Goal: Information Seeking & Learning: Check status

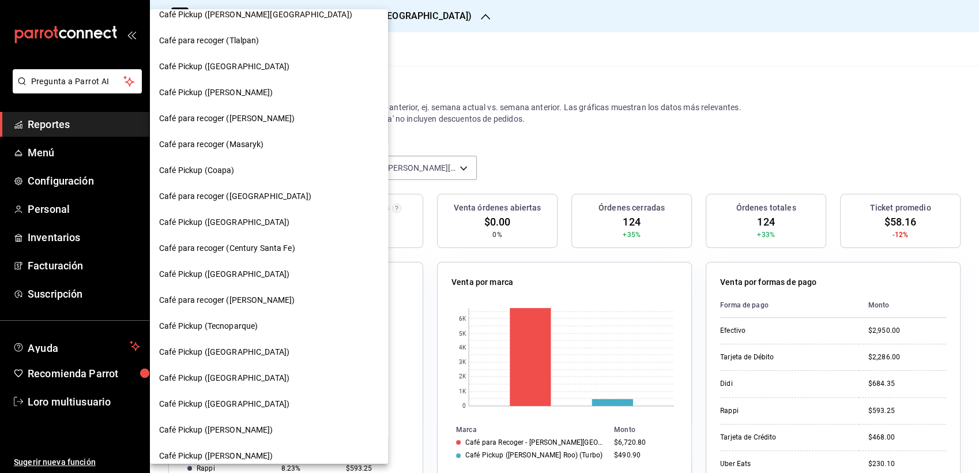
scroll to position [1, 0]
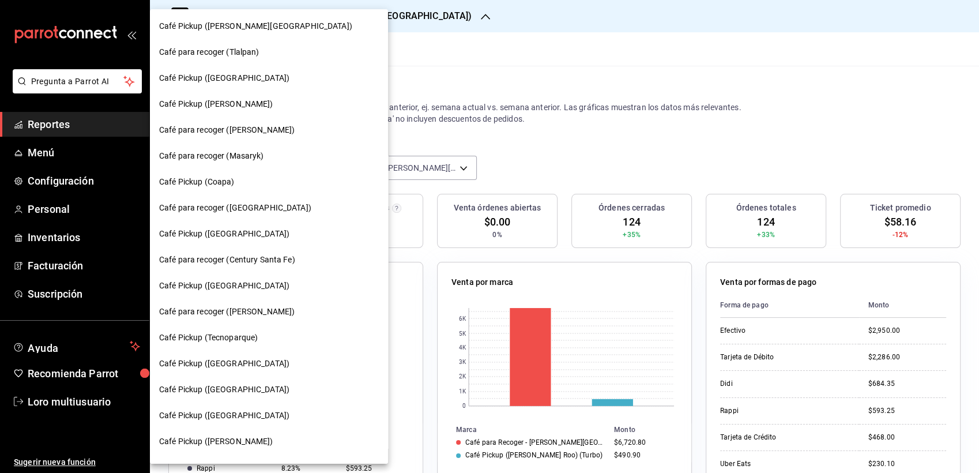
click at [218, 172] on div "Café Pickup (Coapa)" at bounding box center [269, 182] width 238 height 26
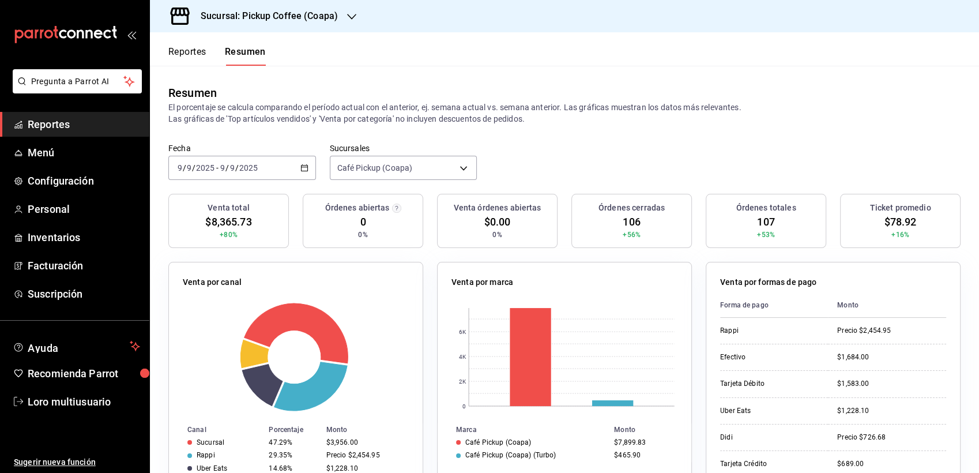
click at [236, 164] on span "/" at bounding box center [236, 167] width 3 height 9
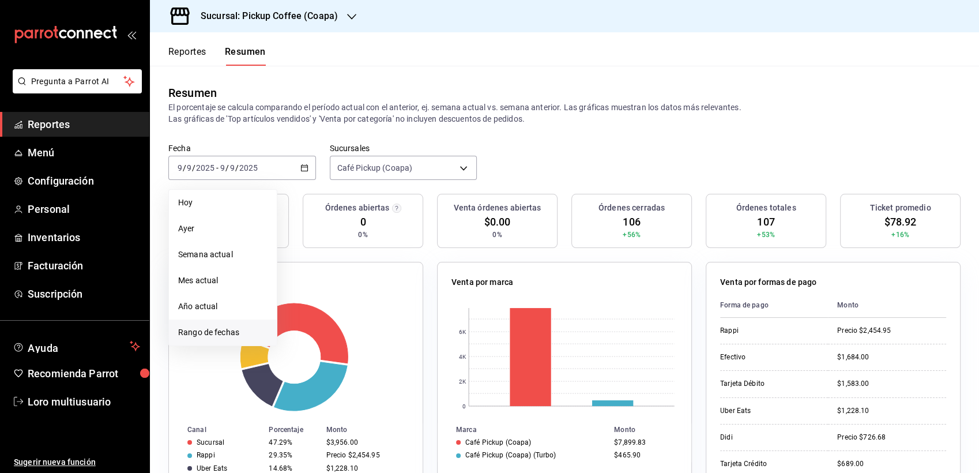
click at [232, 326] on span "Rango de fechas" at bounding box center [222, 332] width 89 height 12
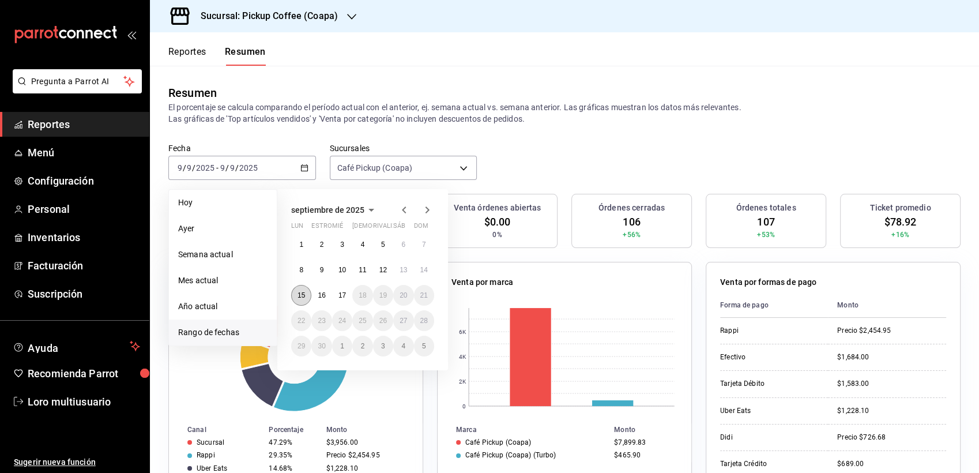
click at [308, 294] on button "15" at bounding box center [301, 295] width 20 height 21
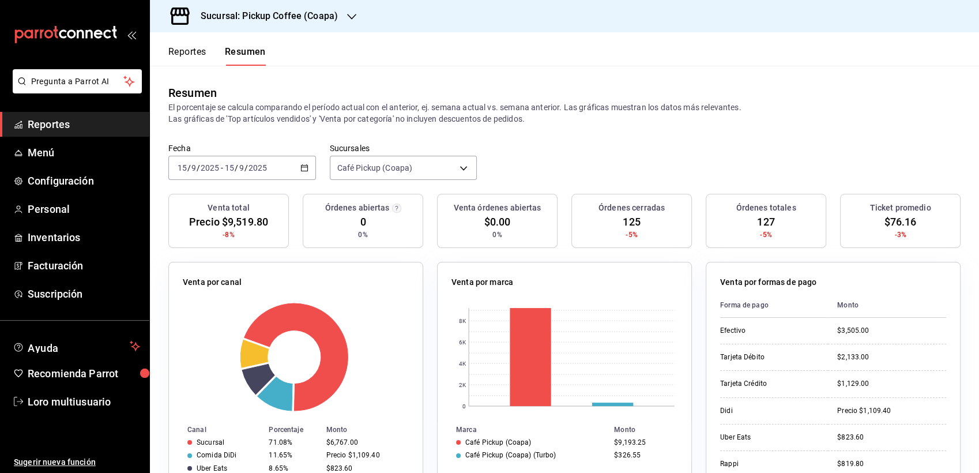
click at [216, 171] on input "2025" at bounding box center [210, 167] width 20 height 9
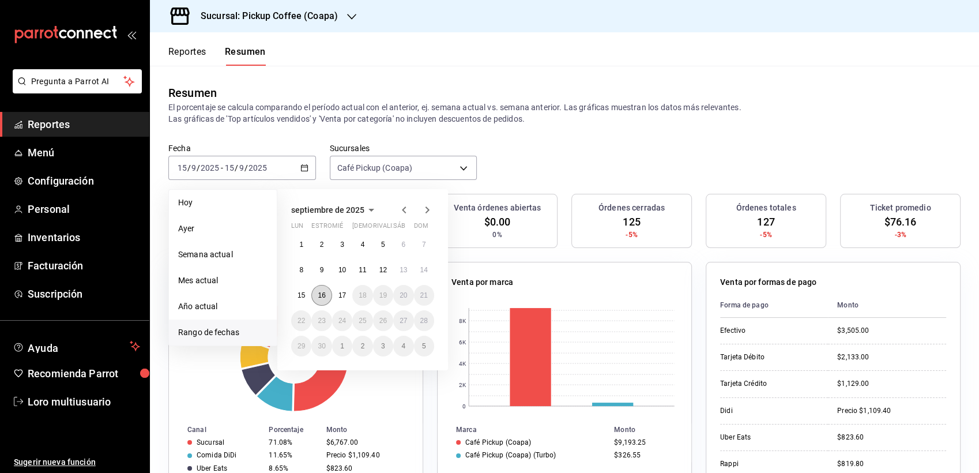
click at [324, 293] on abbr "16" at bounding box center [321, 295] width 7 height 8
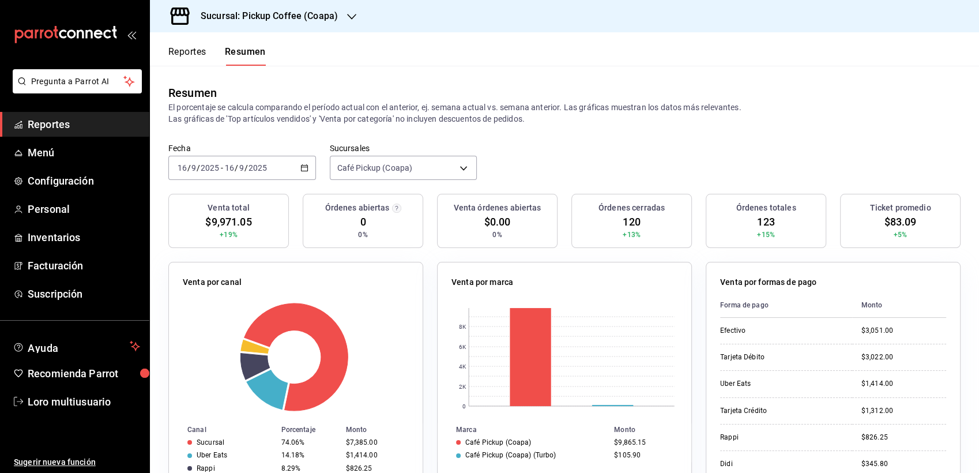
click at [281, 17] on h3 "Sucursal: Pickup Coffee (Coapa)" at bounding box center [264, 16] width 146 height 14
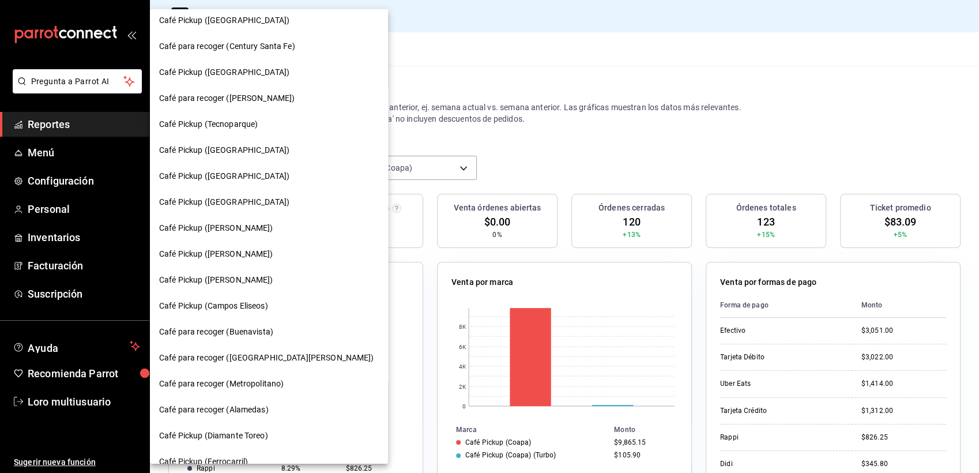
scroll to position [209, 0]
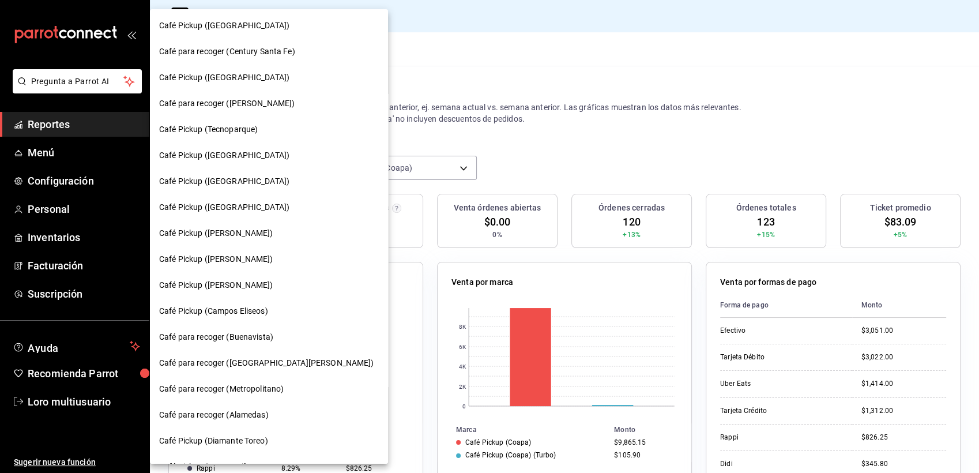
click at [173, 284] on span "Café Pickup ([PERSON_NAME])" at bounding box center [216, 285] width 114 height 12
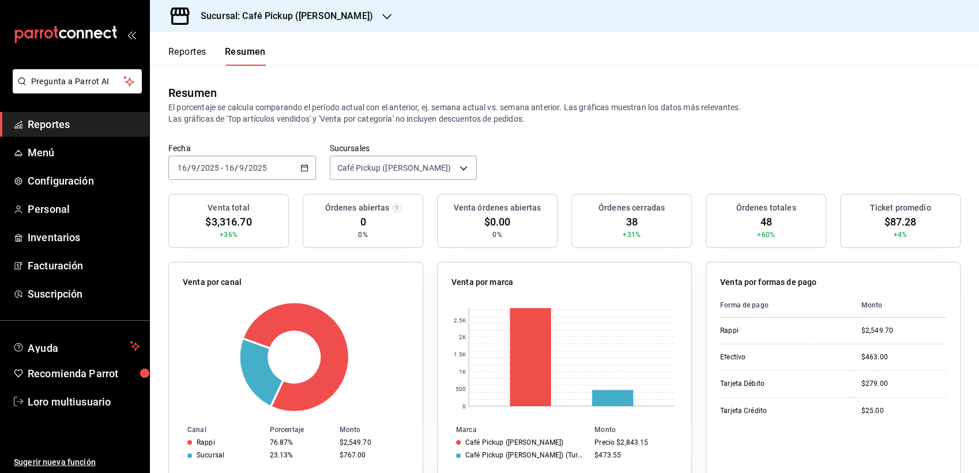
click at [252, 173] on div "[DATE] [DATE] - [DATE] [DATE]" at bounding box center [242, 168] width 148 height 24
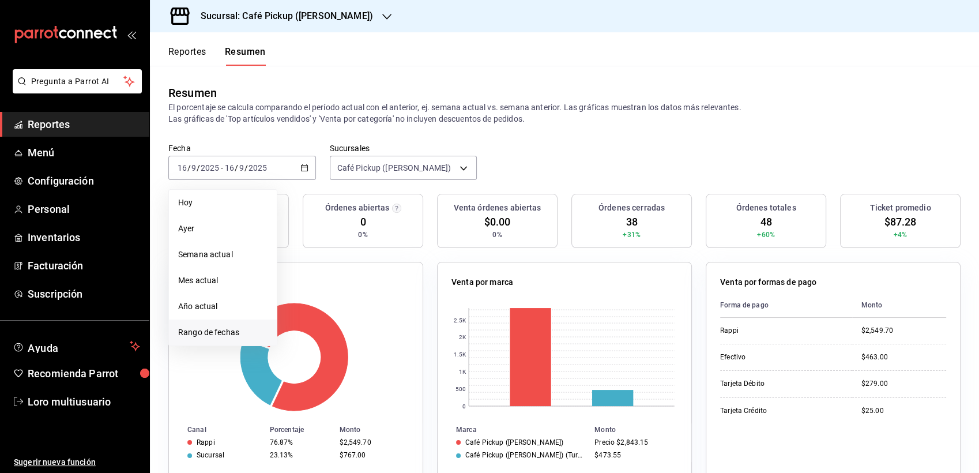
click at [191, 329] on span "Rango de fechas" at bounding box center [222, 332] width 89 height 12
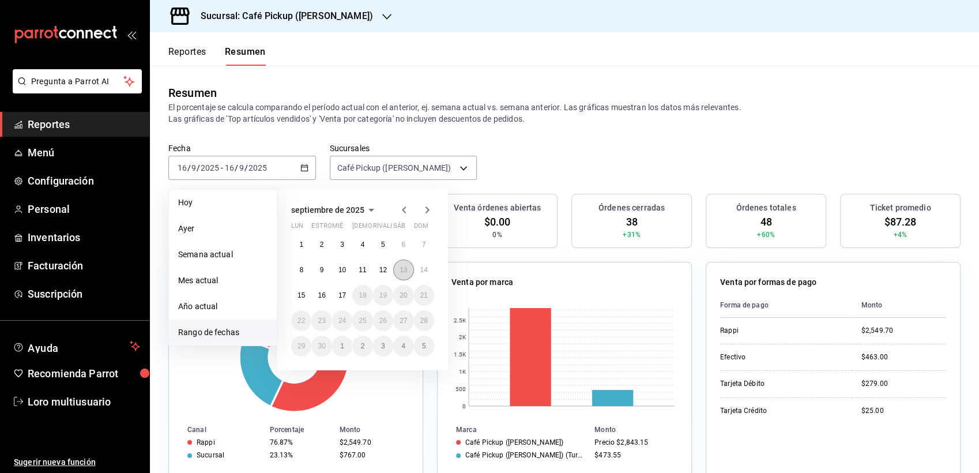
click at [407, 272] on button "13" at bounding box center [403, 269] width 20 height 21
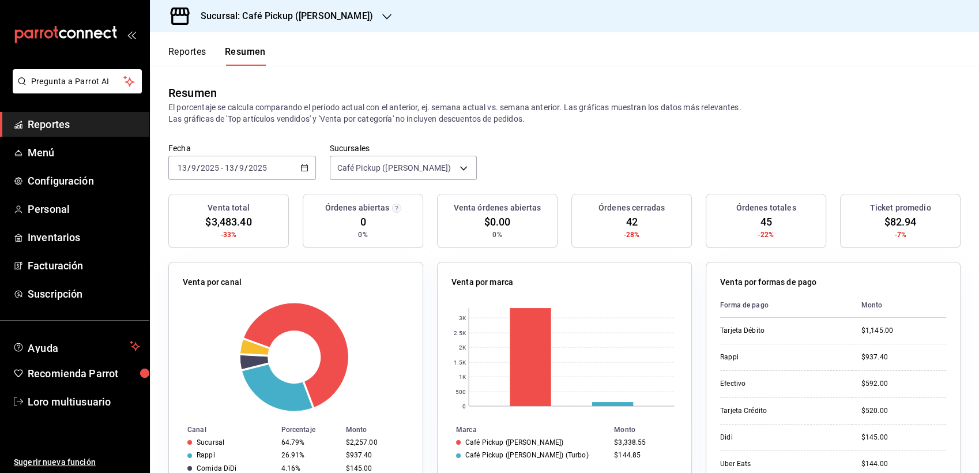
click at [232, 173] on div "[DATE] [DATE] - [DATE] [DATE]" at bounding box center [242, 168] width 148 height 24
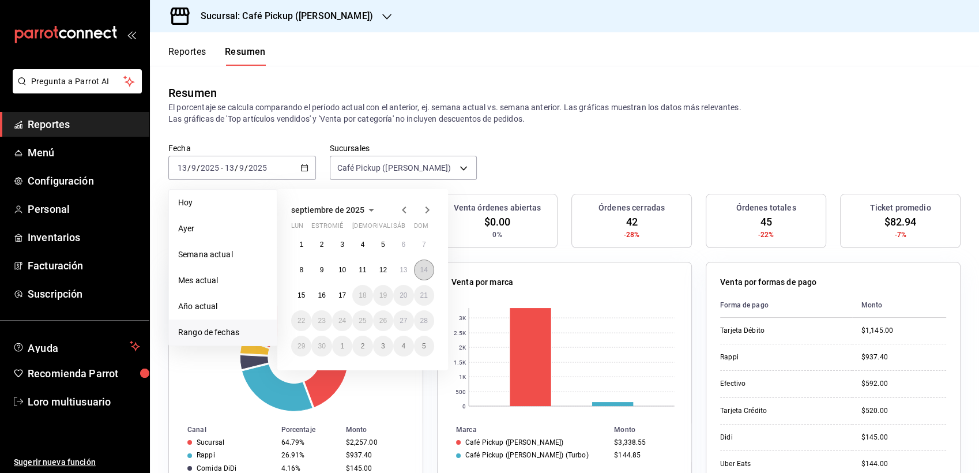
click at [428, 270] on button "14" at bounding box center [424, 269] width 20 height 21
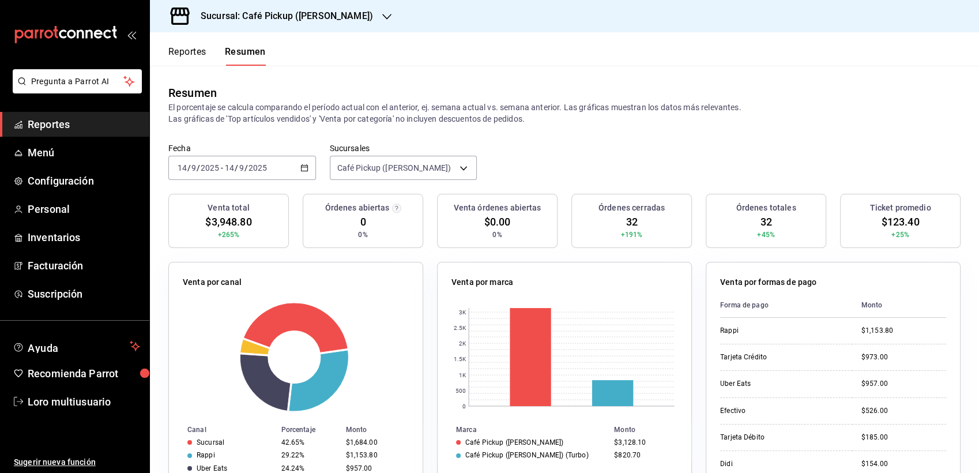
click at [235, 166] on span "/" at bounding box center [236, 167] width 3 height 9
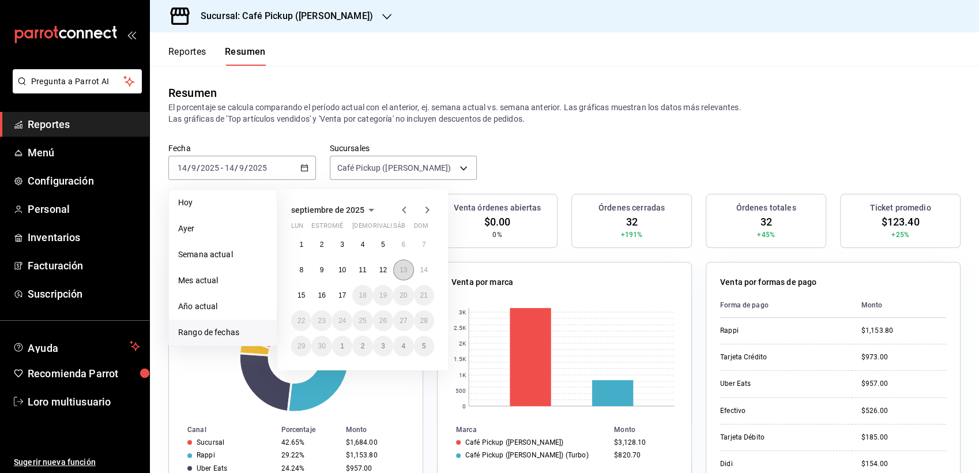
click at [410, 272] on button "13" at bounding box center [403, 269] width 20 height 21
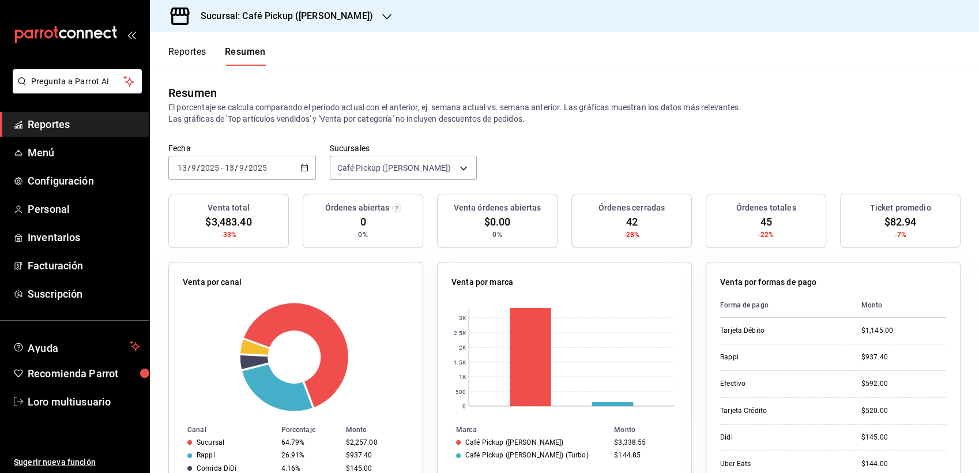
click at [221, 161] on div "[DATE] [DATE] - [DATE] [DATE]" at bounding box center [242, 168] width 148 height 24
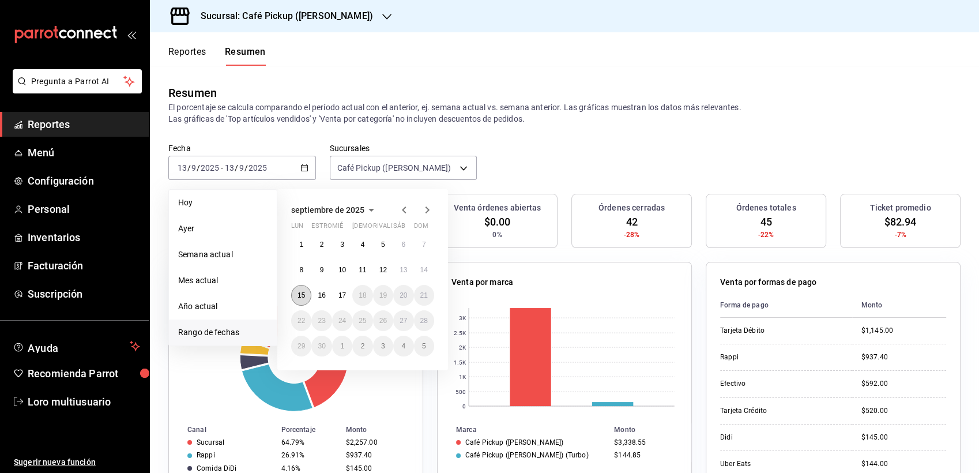
click at [304, 288] on button "15" at bounding box center [301, 295] width 20 height 21
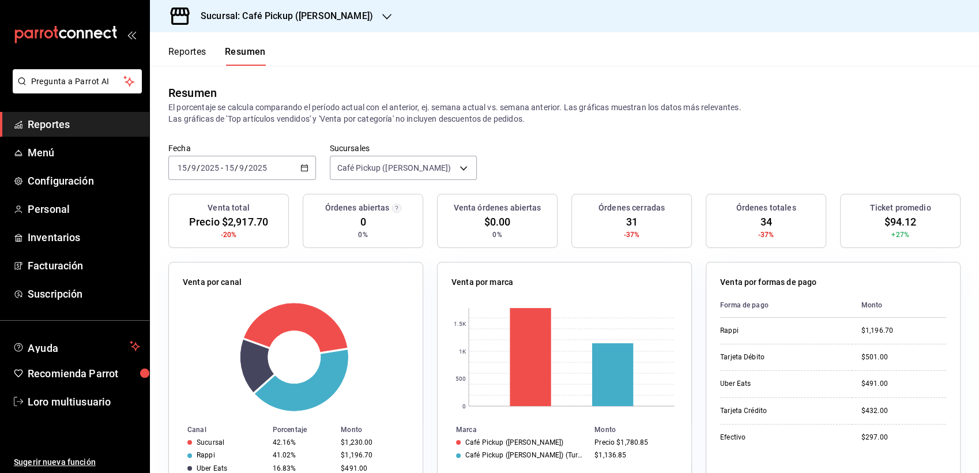
click at [252, 168] on input "2025" at bounding box center [258, 167] width 20 height 9
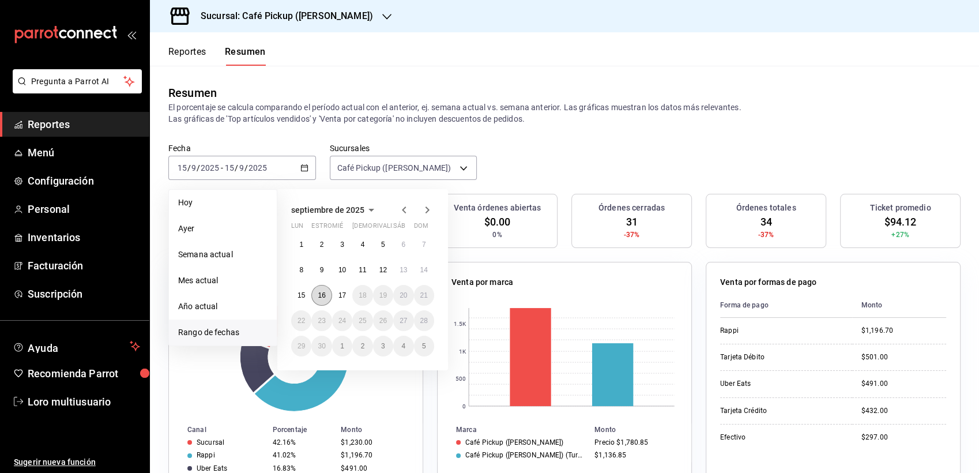
click at [322, 295] on abbr "16" at bounding box center [321, 295] width 7 height 8
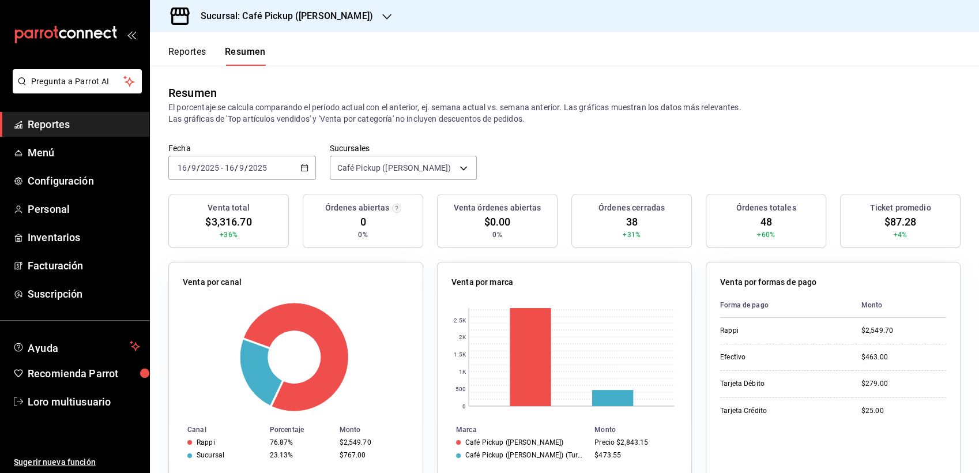
click at [240, 172] on input "9" at bounding box center [242, 167] width 6 height 9
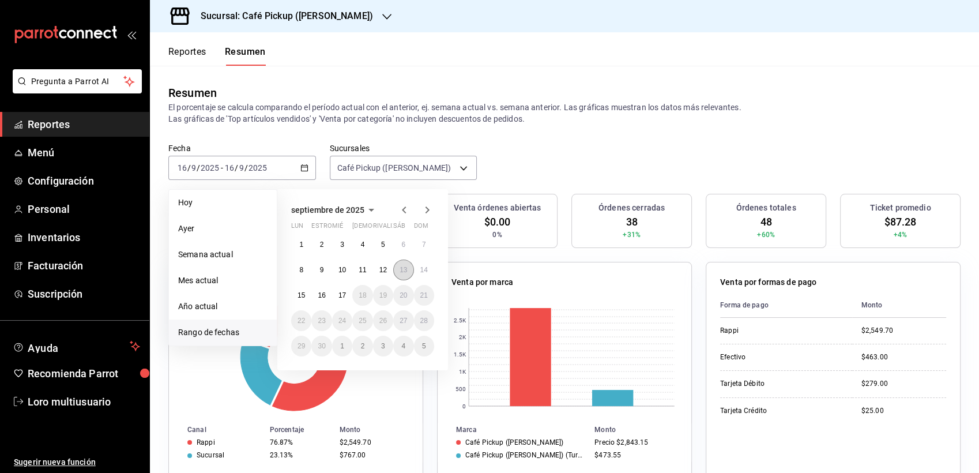
click at [396, 273] on button "13" at bounding box center [403, 269] width 20 height 21
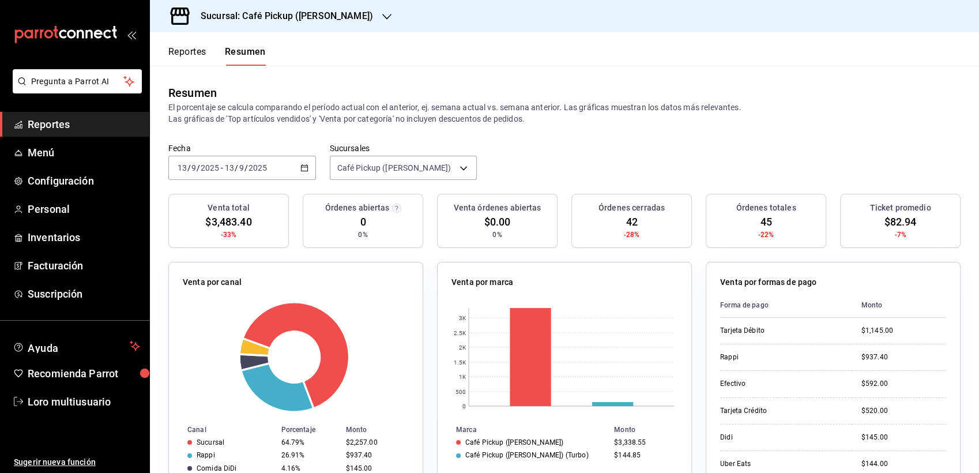
click at [282, 24] on div "Sucursal: Café Pickup ([PERSON_NAME])" at bounding box center [277, 16] width 237 height 32
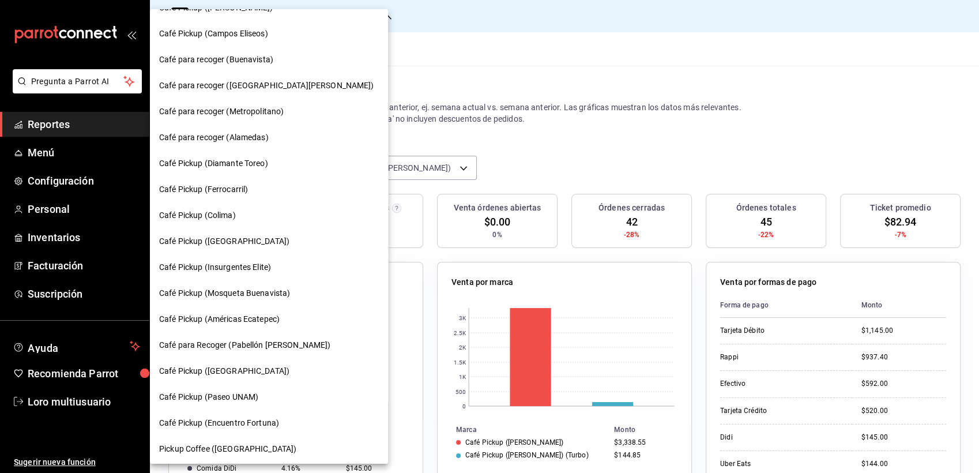
scroll to position [489, 0]
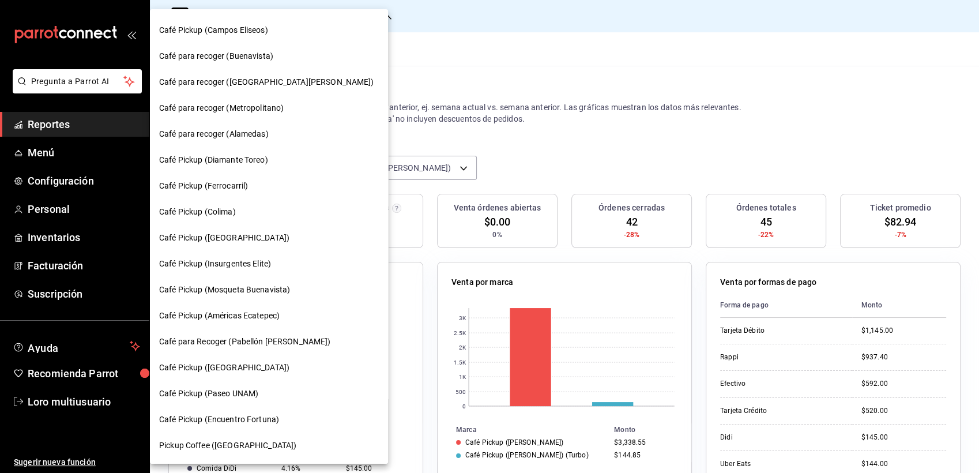
click at [551, 55] on div at bounding box center [489, 236] width 979 height 473
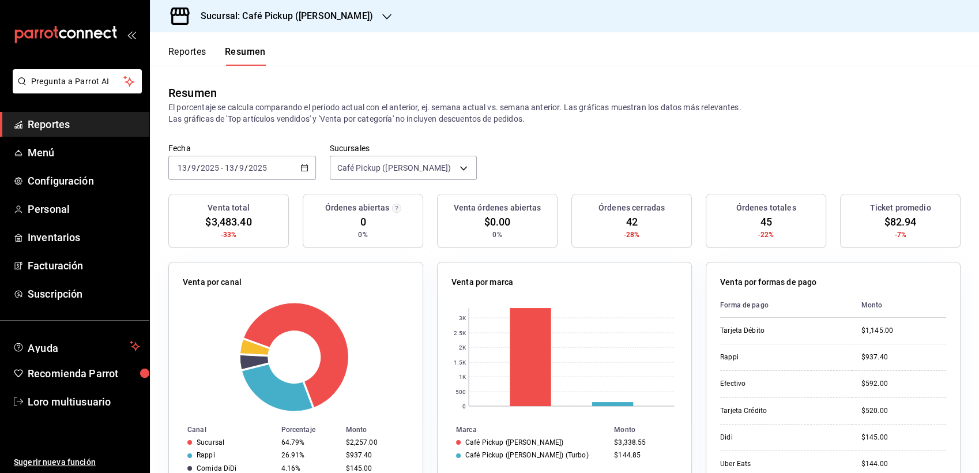
click at [300, 22] on h3 "Sucursal: Café Pickup ([PERSON_NAME])" at bounding box center [282, 16] width 182 height 14
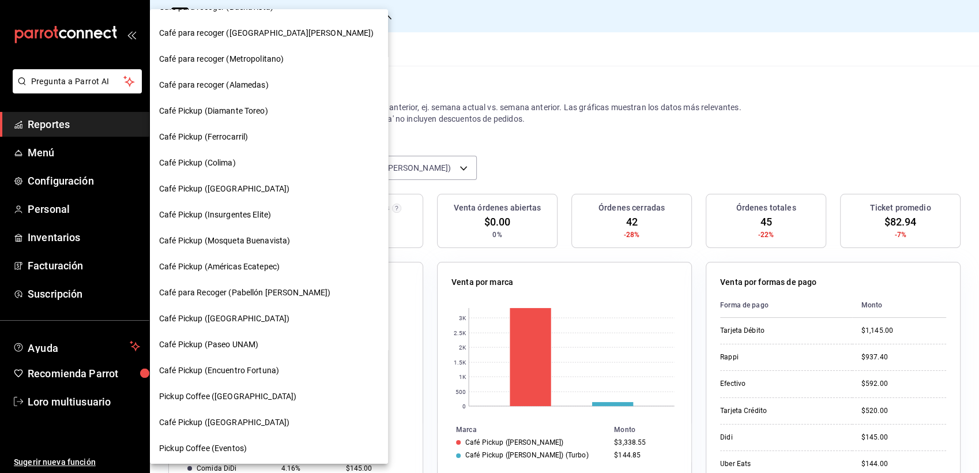
scroll to position [540, 0]
click at [209, 159] on span "Café Pickup (Colima)" at bounding box center [197, 161] width 77 height 12
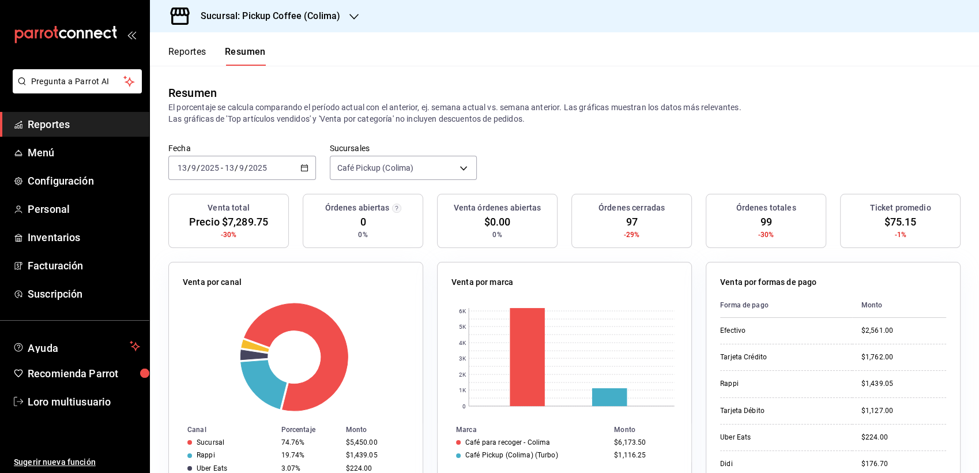
click at [281, 169] on div "[DATE] [DATE] - [DATE] [DATE]" at bounding box center [242, 168] width 148 height 24
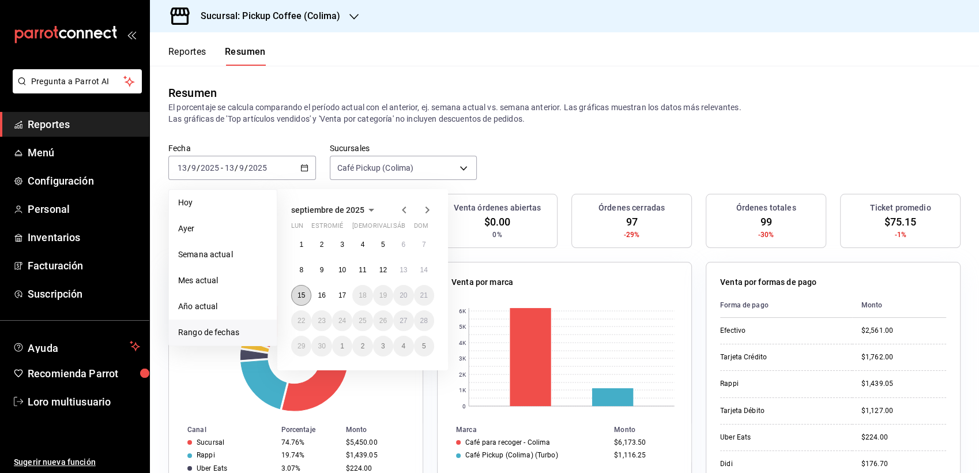
click at [299, 288] on button "15" at bounding box center [301, 295] width 20 height 21
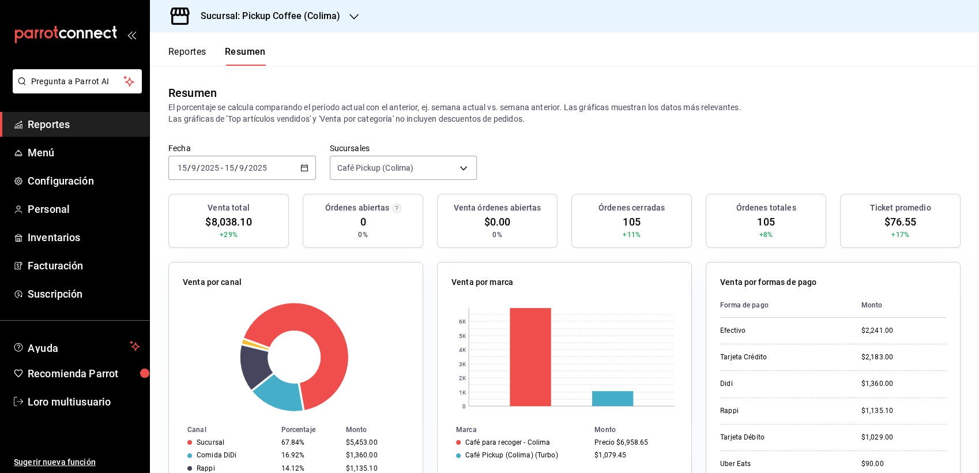
click at [264, 173] on div "[DATE] [DATE] - [DATE] [DATE]" at bounding box center [242, 168] width 148 height 24
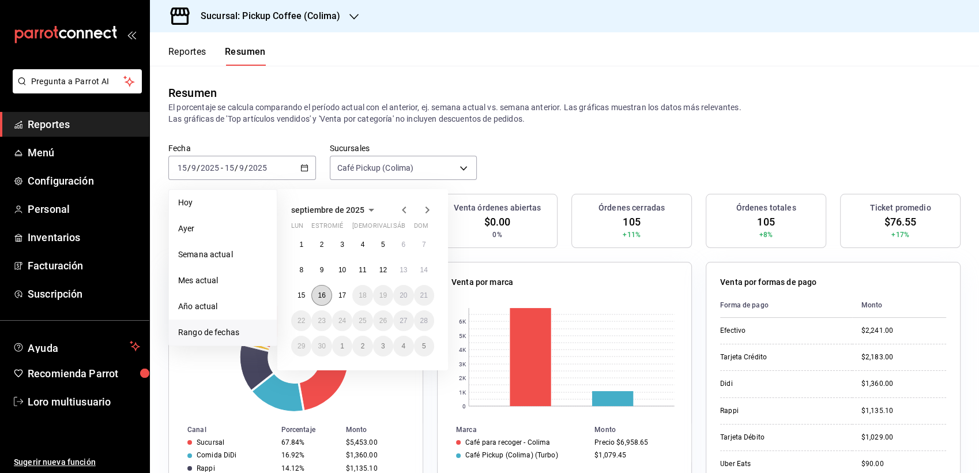
click at [323, 293] on abbr "16" at bounding box center [321, 295] width 7 height 8
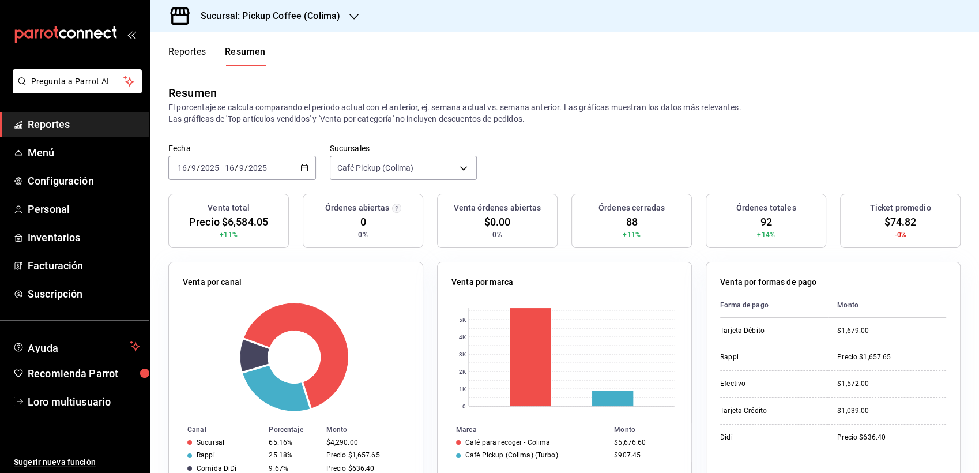
click at [251, 176] on div "[DATE] [DATE] - [DATE] [DATE]" at bounding box center [242, 168] width 148 height 24
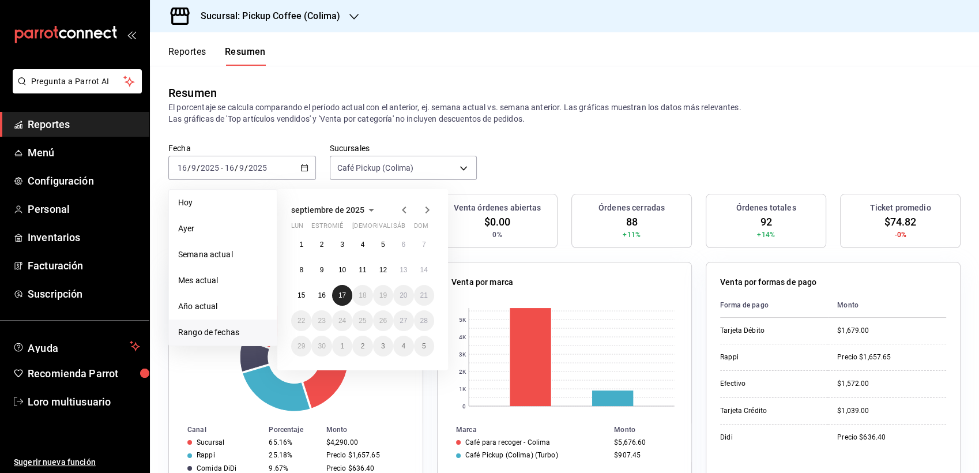
click at [346, 301] on button "17" at bounding box center [342, 295] width 20 height 21
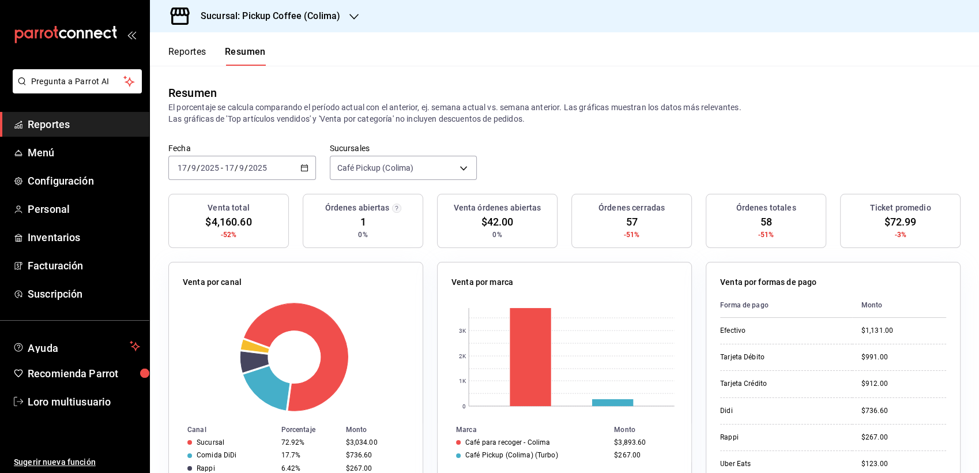
click at [332, 13] on h3 "Sucursal: Pickup Coffee (Colima)" at bounding box center [265, 16] width 149 height 14
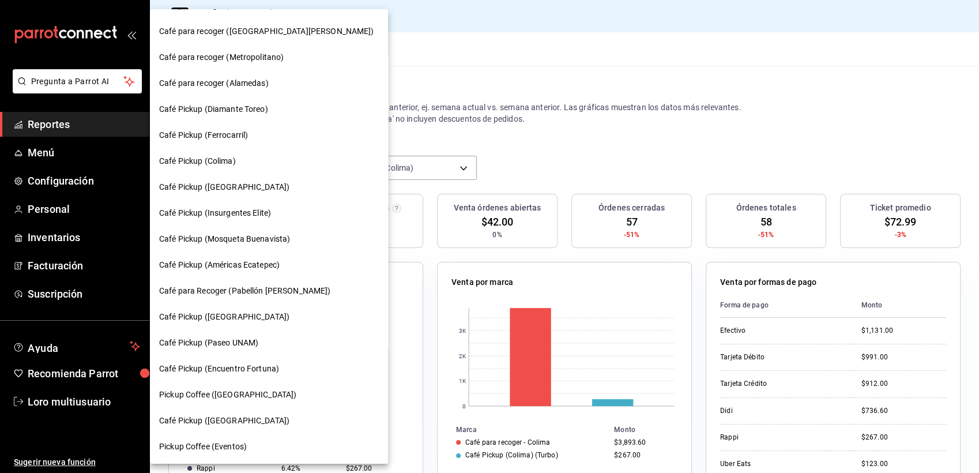
click at [240, 416] on span "Café Pickup ([GEOGRAPHIC_DATA])" at bounding box center [224, 420] width 130 height 12
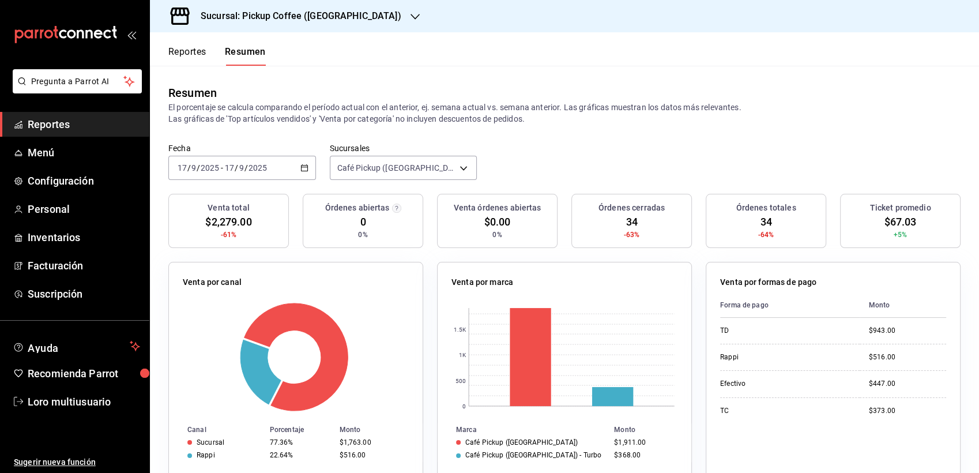
click at [235, 161] on div "[DATE] [DATE] - [DATE] [DATE]" at bounding box center [242, 168] width 148 height 24
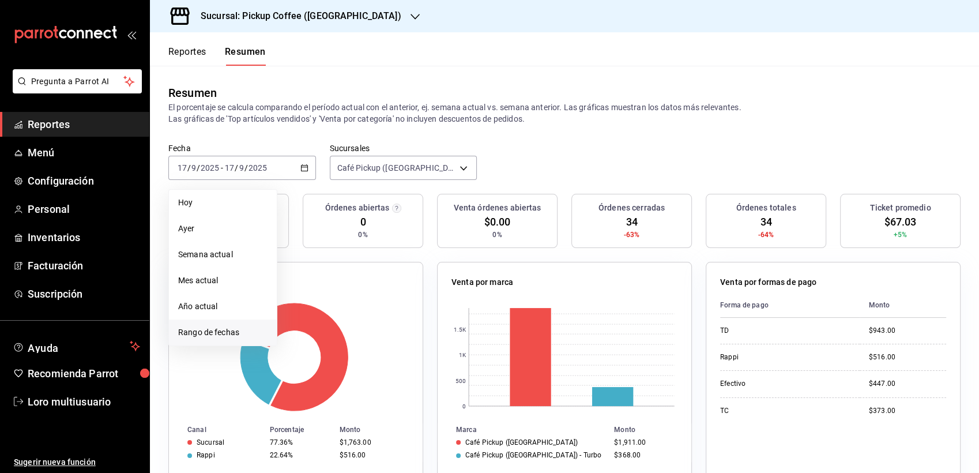
click at [229, 324] on li "Rango de fechas" at bounding box center [223, 332] width 108 height 26
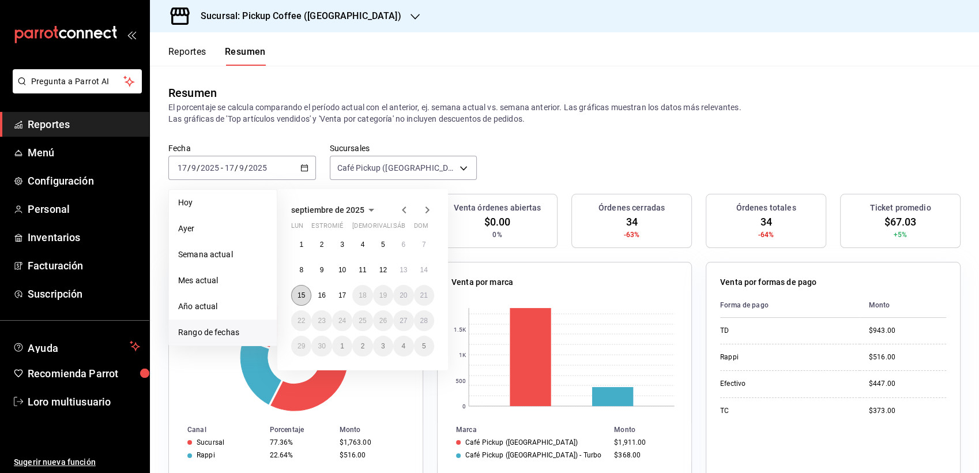
click at [304, 295] on abbr "15" at bounding box center [300, 295] width 7 height 8
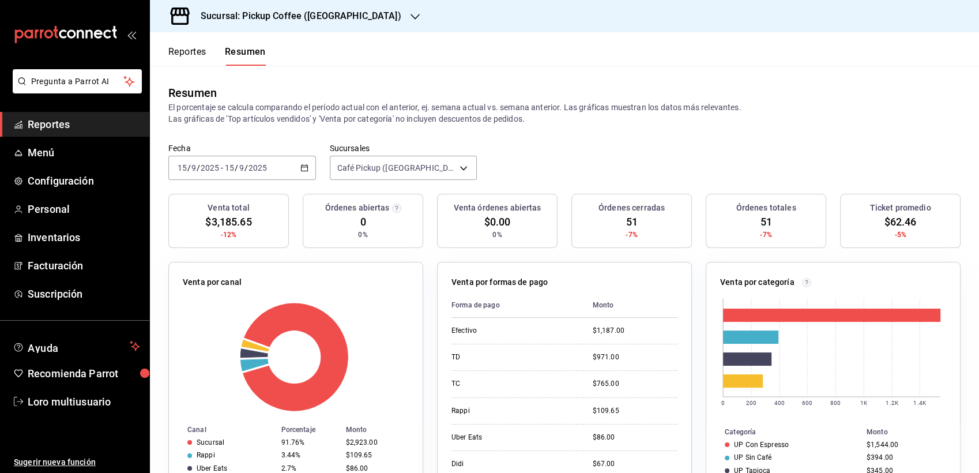
click at [248, 166] on input "2025" at bounding box center [258, 167] width 20 height 9
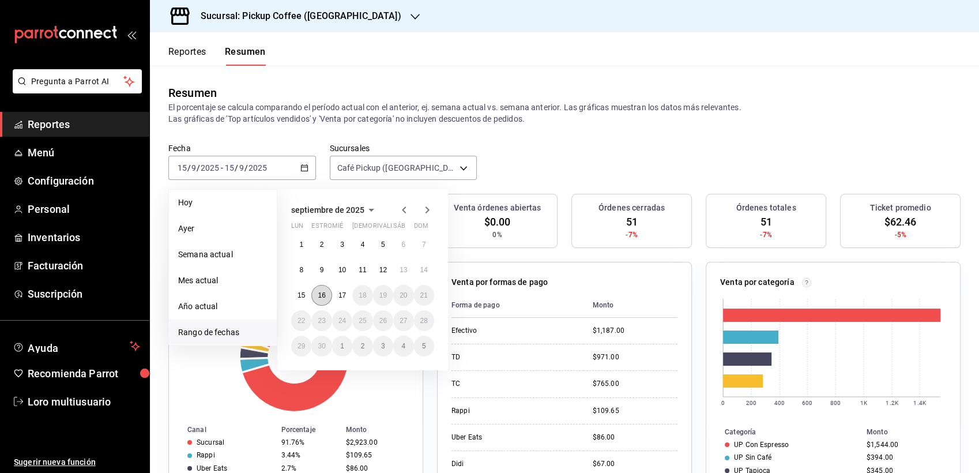
click at [322, 295] on abbr "16" at bounding box center [321, 295] width 7 height 8
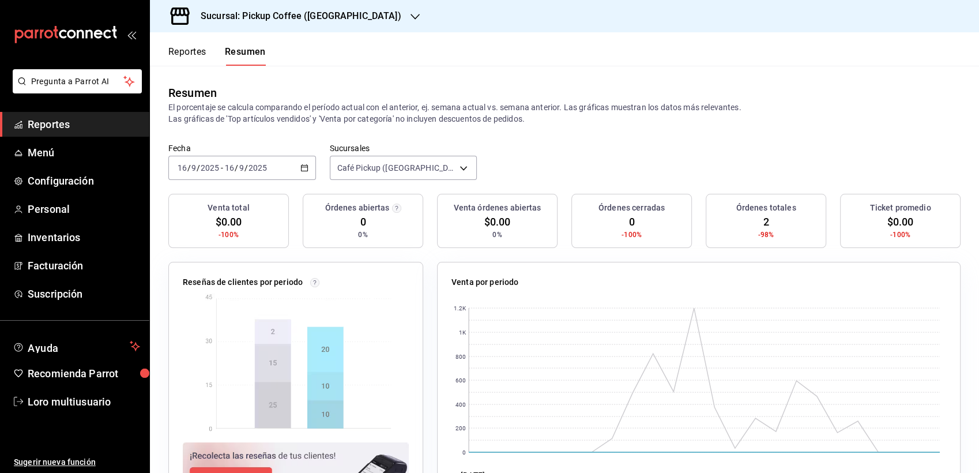
click at [318, 23] on div "Sucursal: Pickup Coffee ([GEOGRAPHIC_DATA])" at bounding box center [291, 16] width 265 height 32
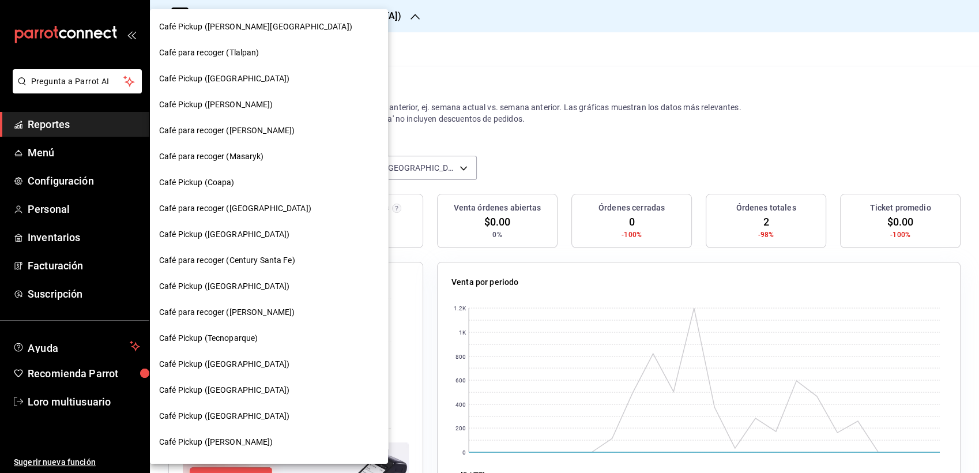
scroll to position [0, 0]
click at [190, 182] on span "Café Pickup (Coapa)" at bounding box center [197, 182] width 76 height 12
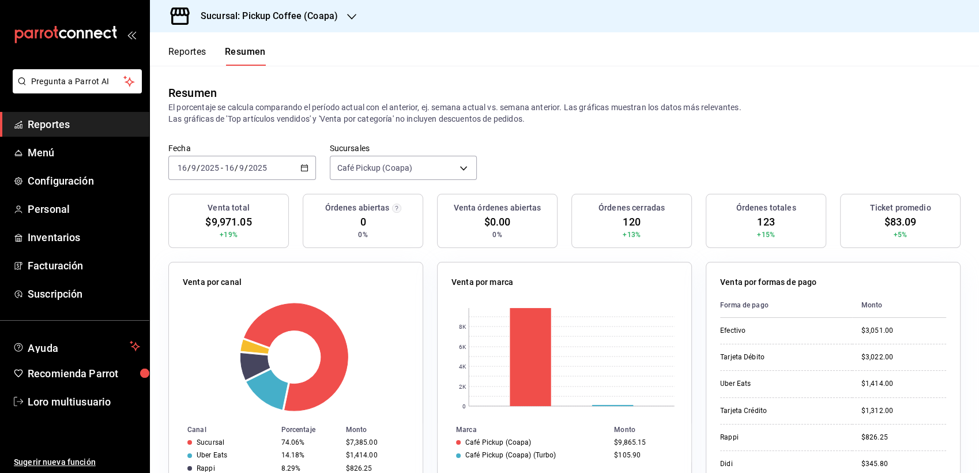
click at [300, 22] on h3 "Sucursal: Pickup Coffee (Coapa)" at bounding box center [264, 16] width 146 height 14
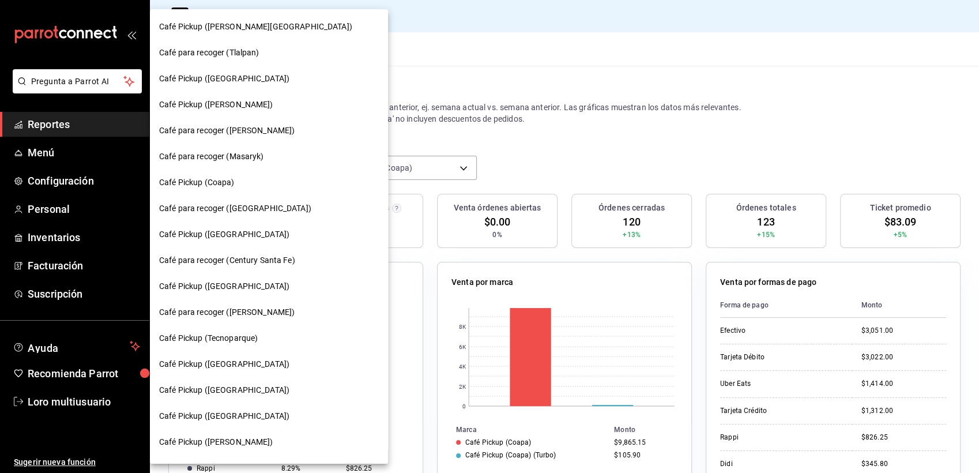
click at [279, 46] on div "Café para recoger (Tlalpan)" at bounding box center [269, 53] width 238 height 26
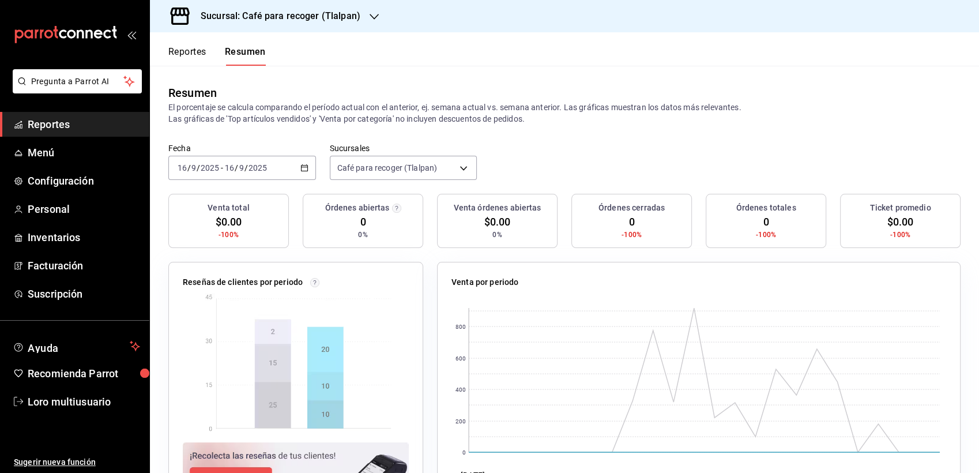
click at [236, 156] on div "[DATE] [DATE] - [DATE] [DATE]" at bounding box center [242, 168] width 148 height 24
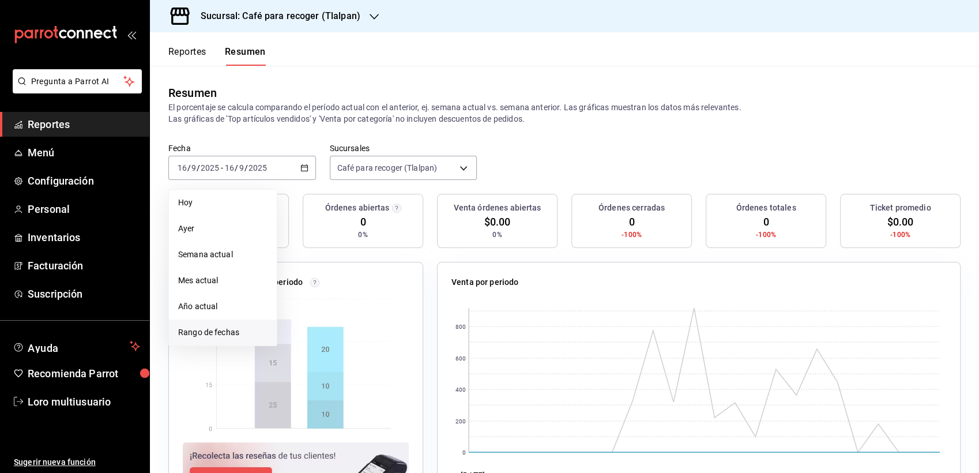
click at [212, 334] on span "Rango de fechas" at bounding box center [222, 332] width 89 height 12
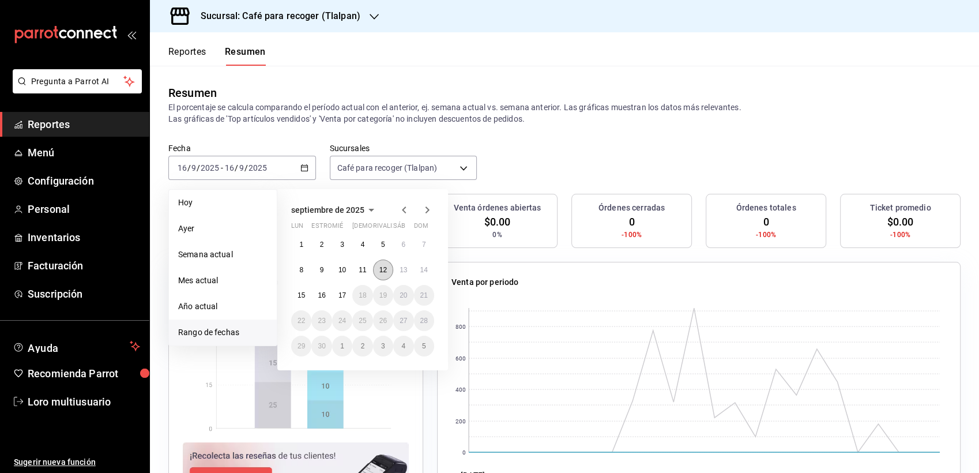
click at [384, 274] on button "12" at bounding box center [383, 269] width 20 height 21
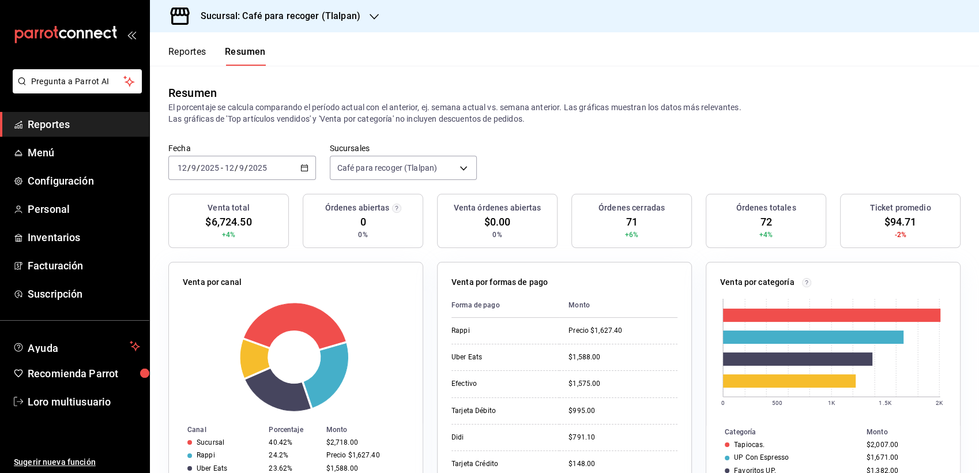
click at [251, 165] on input "2025" at bounding box center [258, 167] width 20 height 9
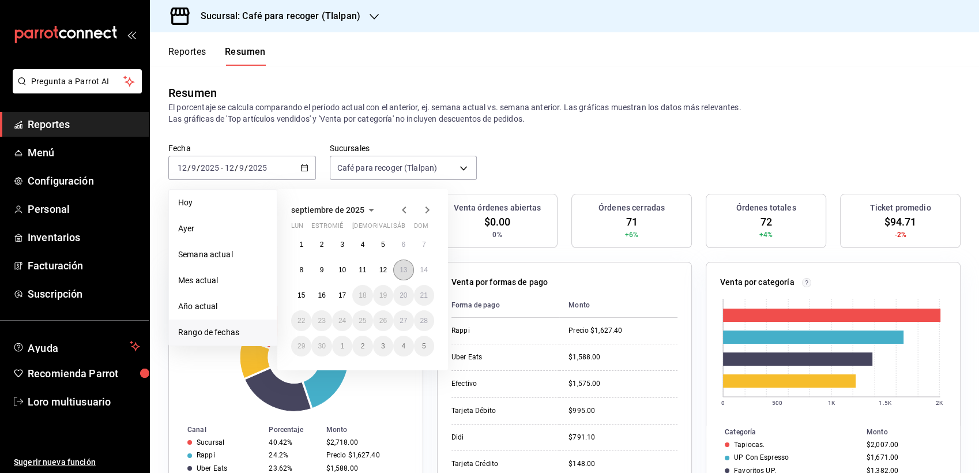
click at [406, 266] on abbr "13" at bounding box center [402, 270] width 7 height 8
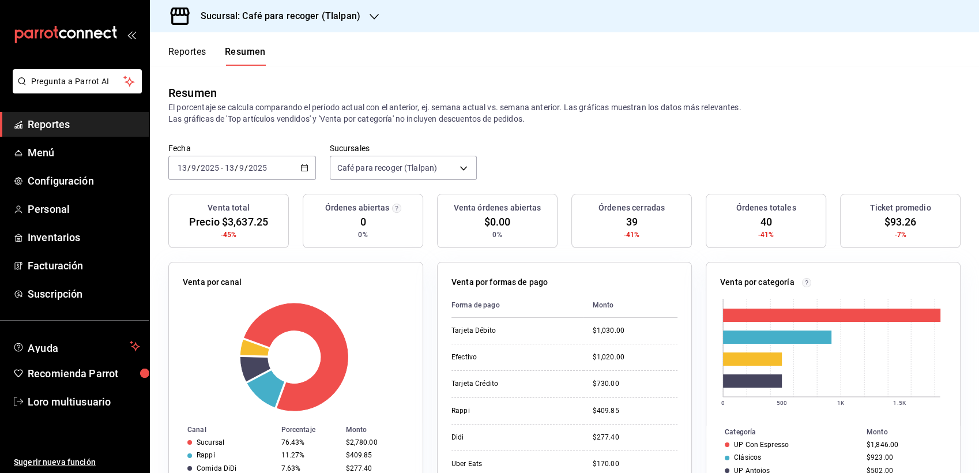
click at [229, 160] on div "[DATE] [DATE] - [DATE] [DATE]" at bounding box center [242, 168] width 148 height 24
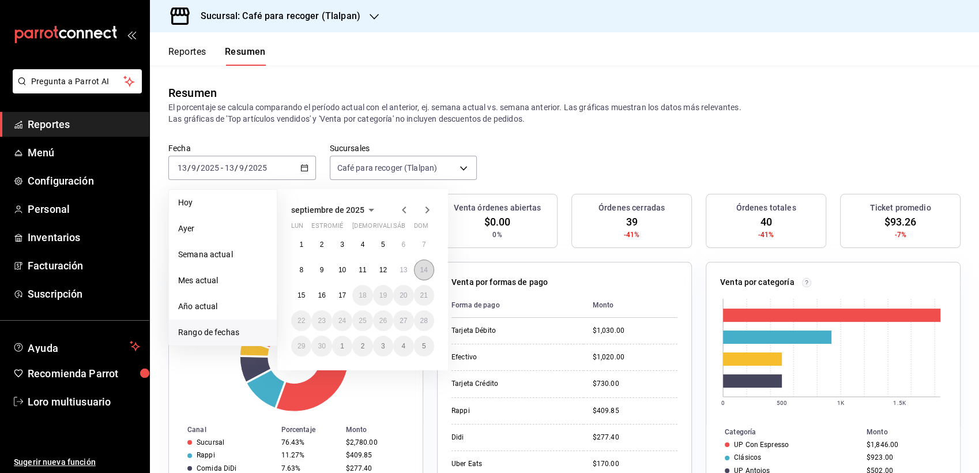
click at [422, 278] on button "14" at bounding box center [424, 269] width 20 height 21
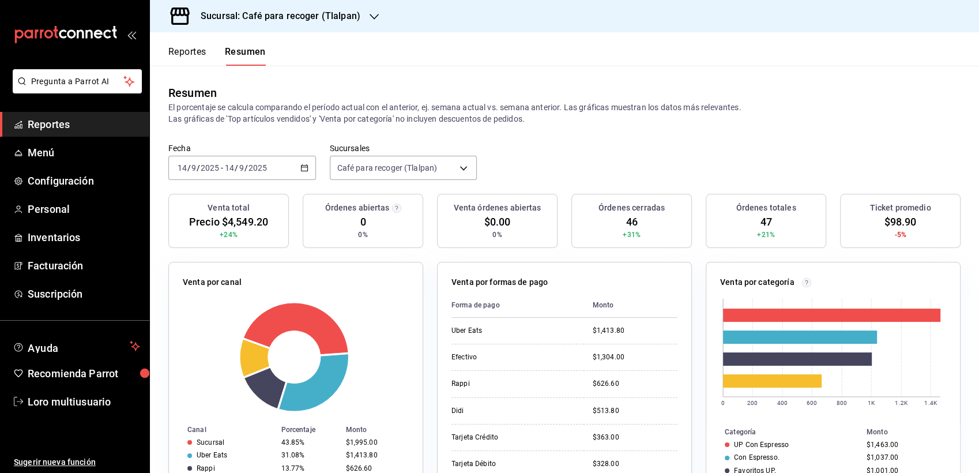
click at [191, 161] on div "[DATE] [DATE] - [DATE] [DATE]" at bounding box center [242, 168] width 148 height 24
click at [236, 168] on span "/" at bounding box center [236, 167] width 3 height 9
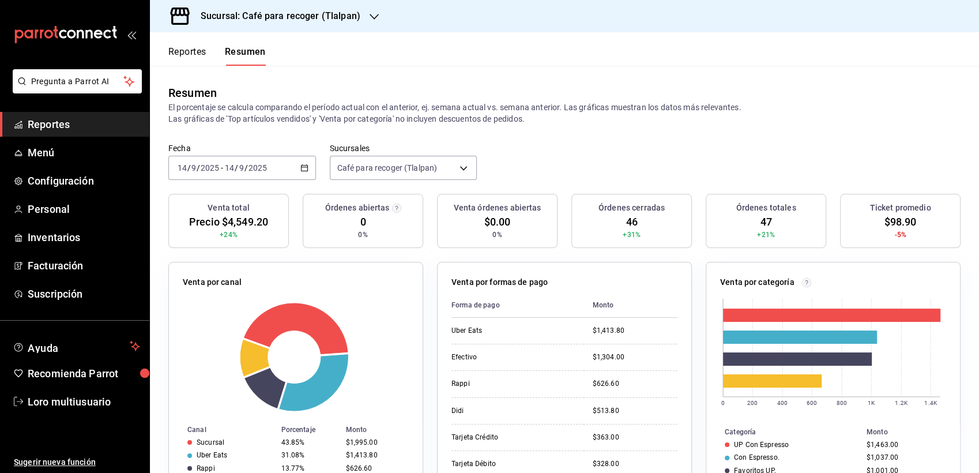
click at [246, 173] on div "[DATE] [DATE] - [DATE] [DATE]" at bounding box center [242, 168] width 148 height 24
click at [253, 164] on input "2025" at bounding box center [258, 167] width 20 height 9
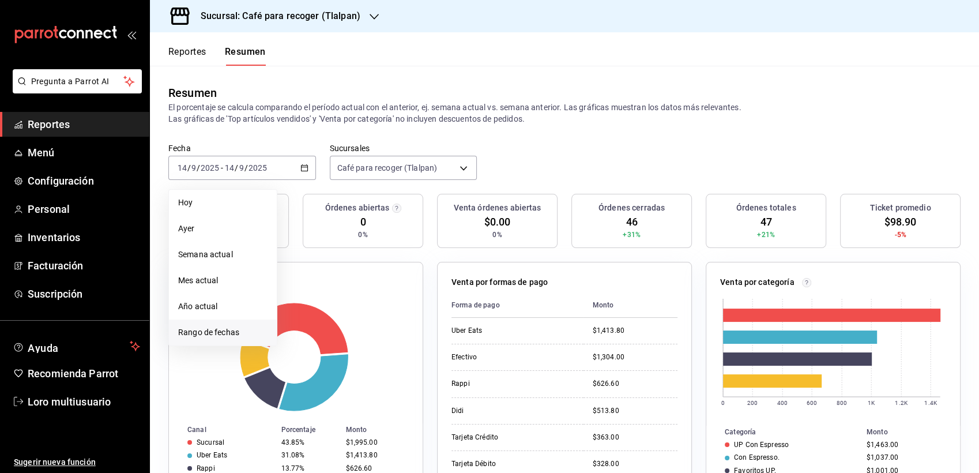
click at [239, 329] on span "Rango de fechas" at bounding box center [222, 332] width 89 height 12
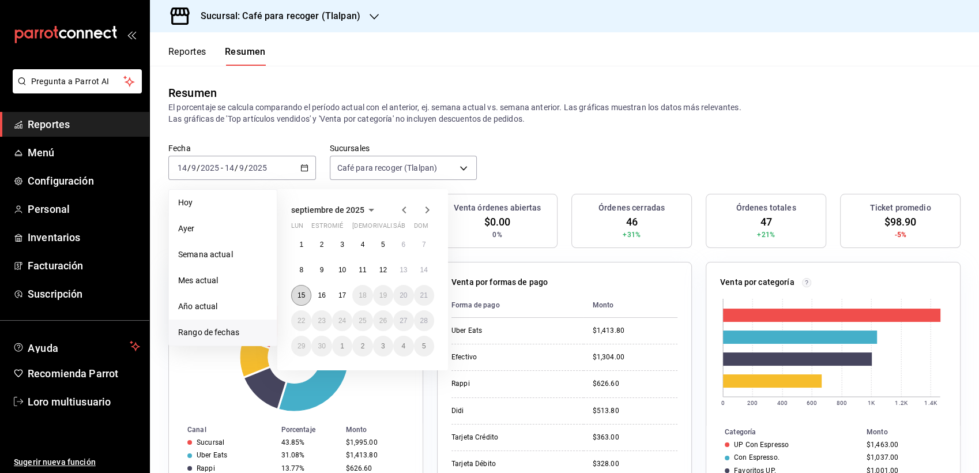
click at [300, 293] on abbr "15" at bounding box center [300, 295] width 7 height 8
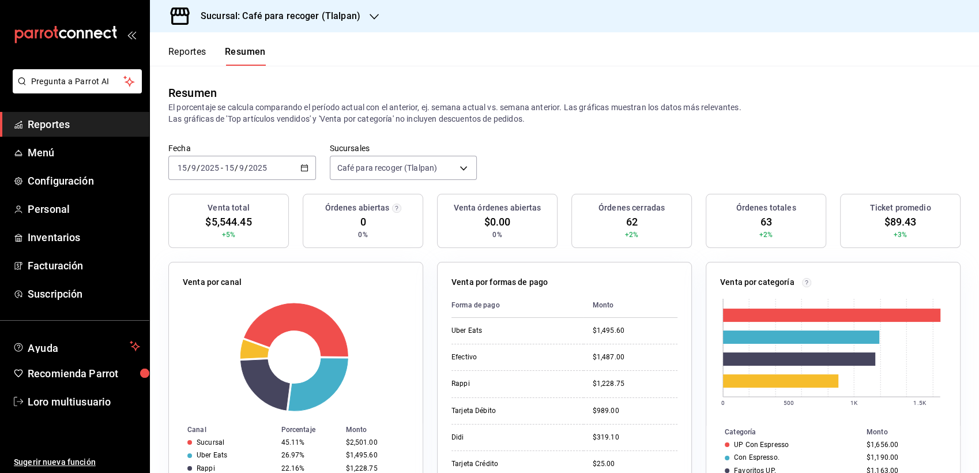
click at [299, 18] on h3 "Sucursal: Café para recoger (Tlalpan)" at bounding box center [275, 16] width 169 height 14
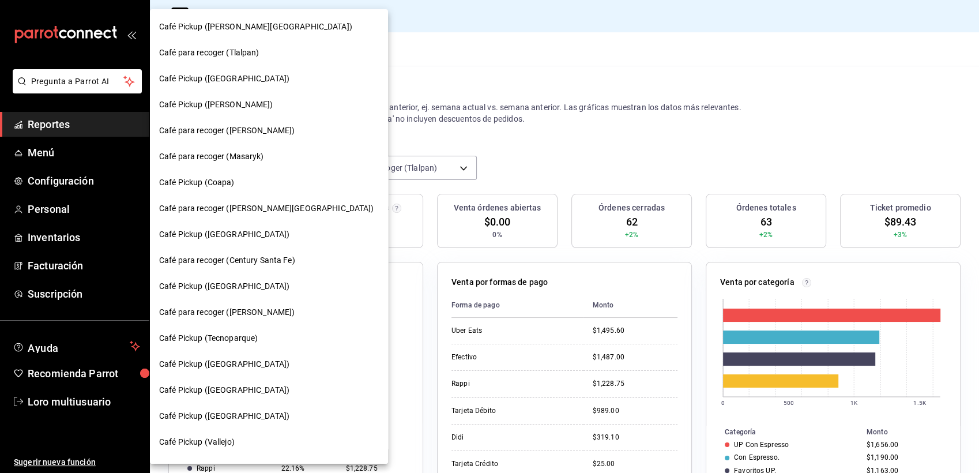
scroll to position [10, 0]
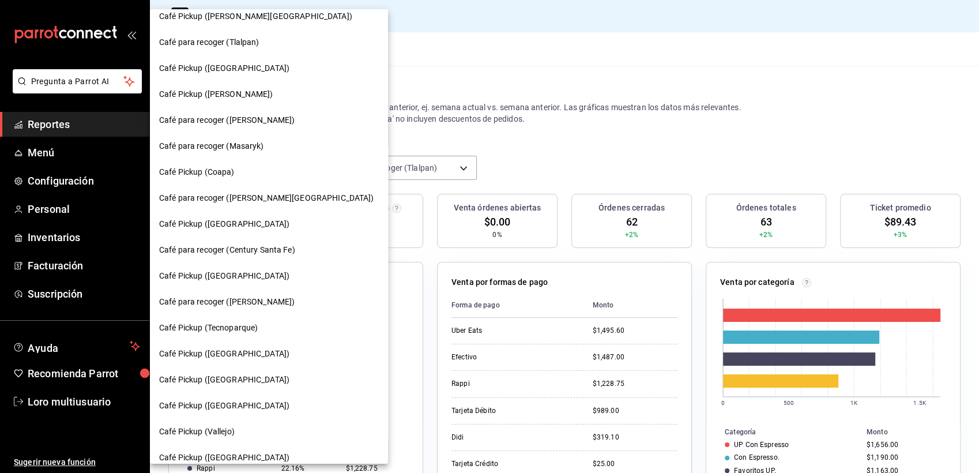
click at [225, 216] on div "Café Pickup ([GEOGRAPHIC_DATA])" at bounding box center [269, 224] width 238 height 26
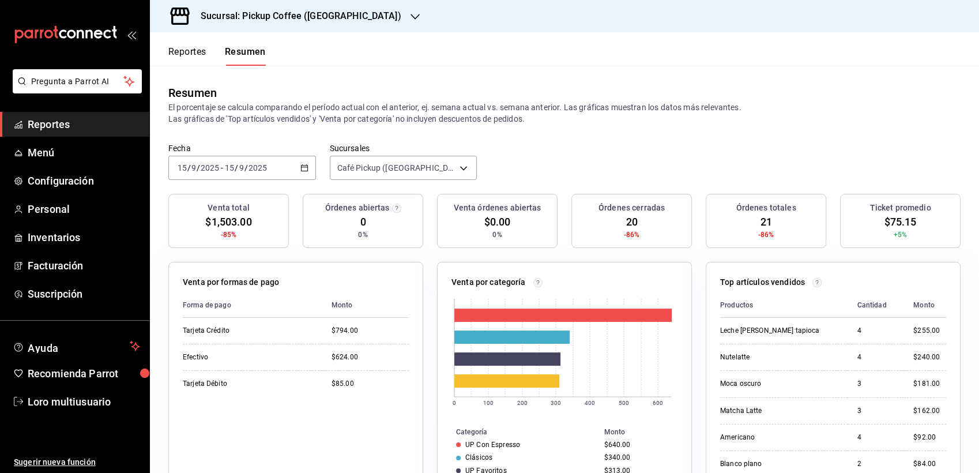
click at [246, 171] on span "/" at bounding box center [245, 167] width 3 height 9
click at [186, 322] on li "Rango de fechas" at bounding box center [223, 332] width 108 height 26
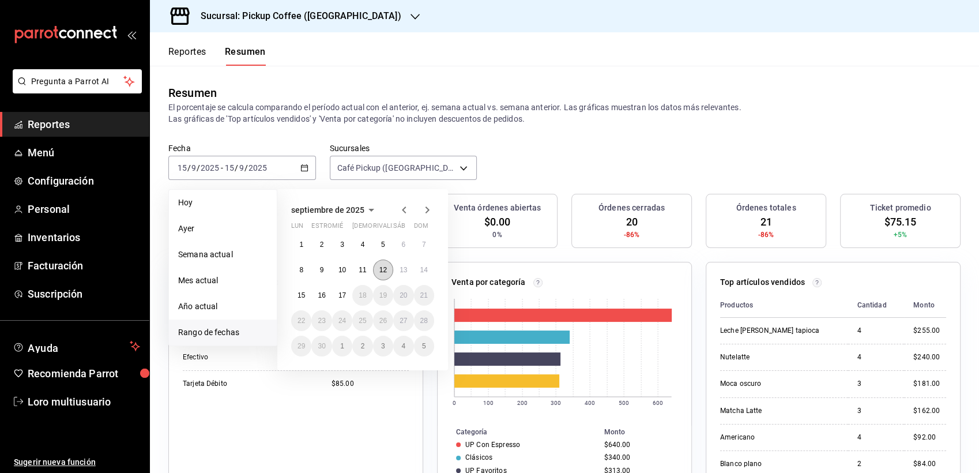
click at [377, 269] on button "12" at bounding box center [383, 269] width 20 height 21
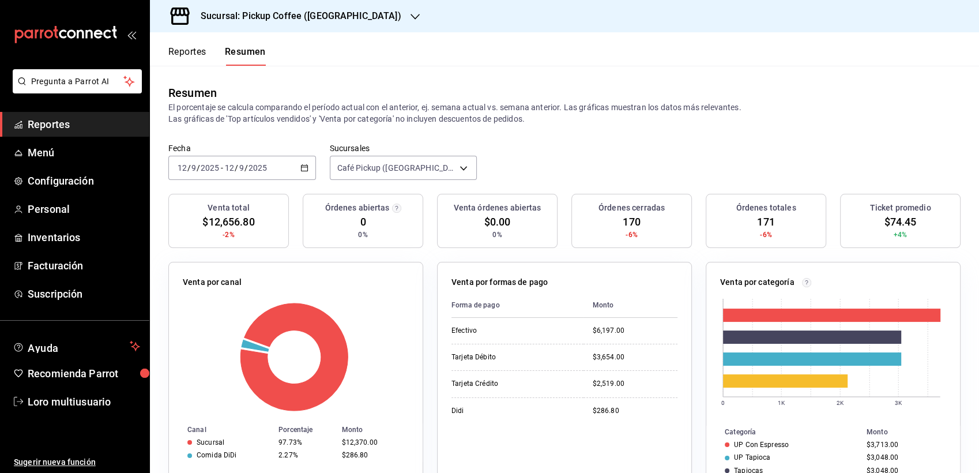
click at [209, 167] on input "2025" at bounding box center [210, 167] width 20 height 9
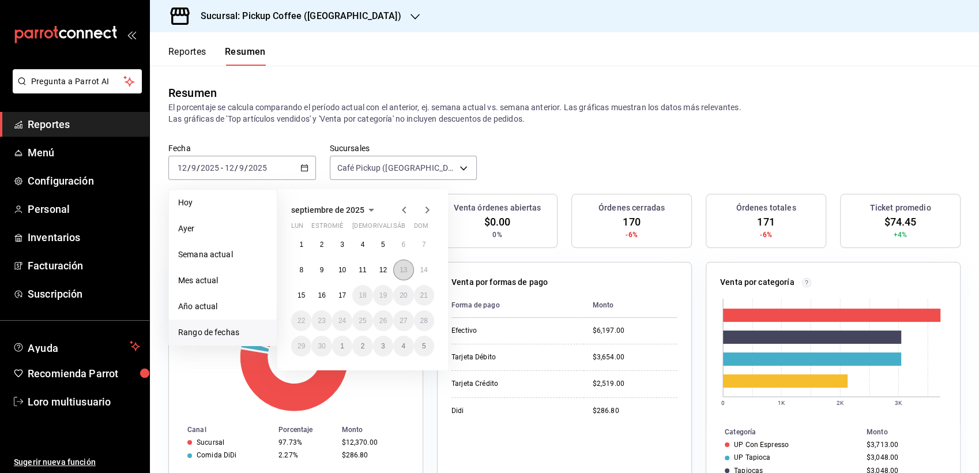
click at [399, 268] on abbr "13" at bounding box center [402, 270] width 7 height 8
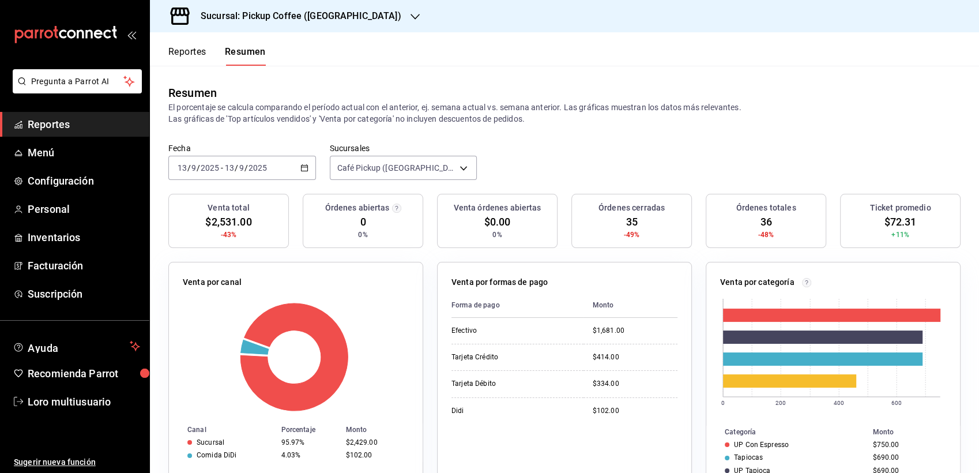
click at [263, 182] on div "Fecha 2025-09-13 13 / 9 / 2025 - 2025-09-13 13 / 9 / 2025 Sucursales Café Picku…" at bounding box center [564, 168] width 829 height 51
click at [251, 173] on div "[DATE] [DATE] - [DATE] [DATE]" at bounding box center [242, 168] width 148 height 24
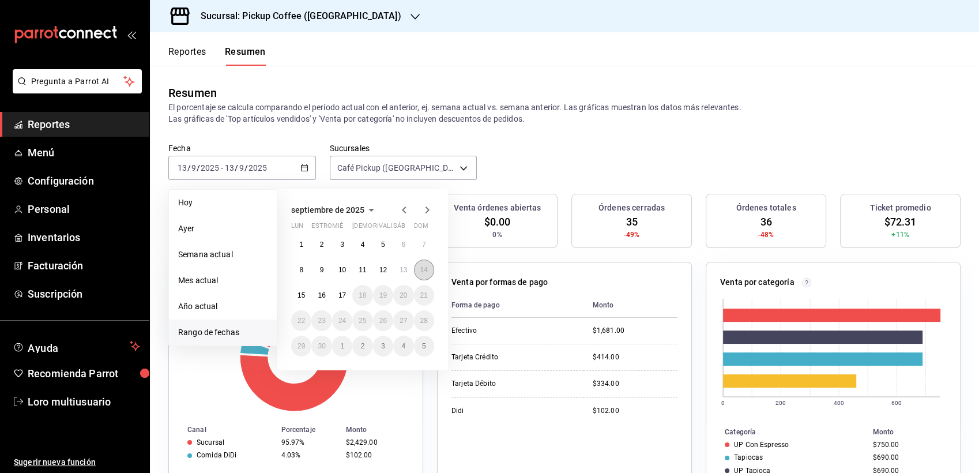
click at [420, 279] on button "14" at bounding box center [424, 269] width 20 height 21
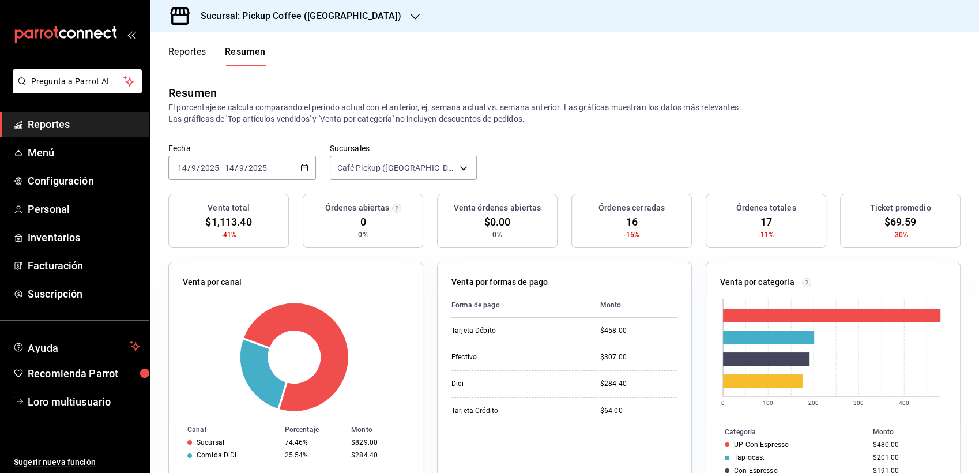
click at [217, 163] on input "2025" at bounding box center [210, 167] width 20 height 9
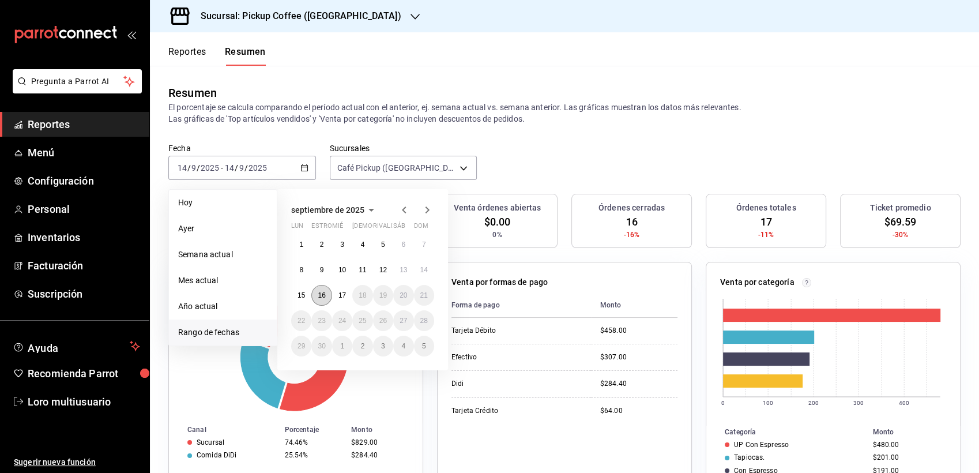
click at [314, 292] on button "16" at bounding box center [321, 295] width 20 height 21
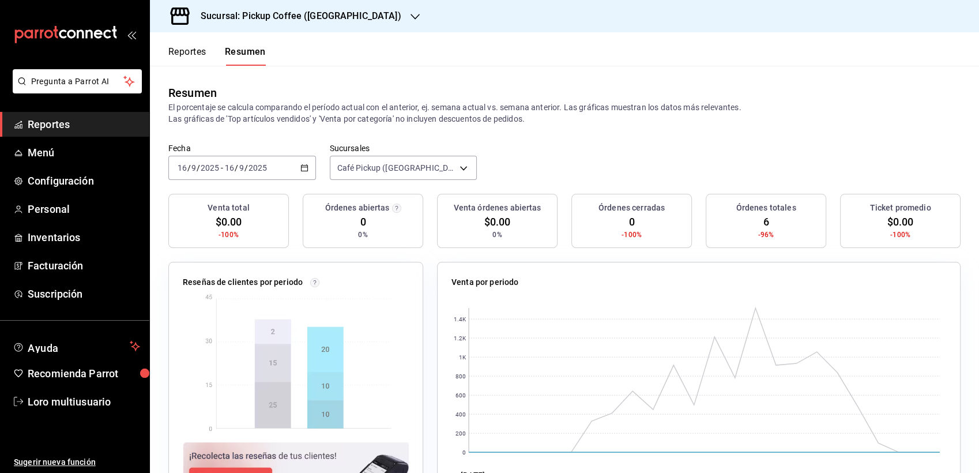
click at [236, 174] on div "[DATE] [DATE] - [DATE] [DATE]" at bounding box center [242, 168] width 148 height 24
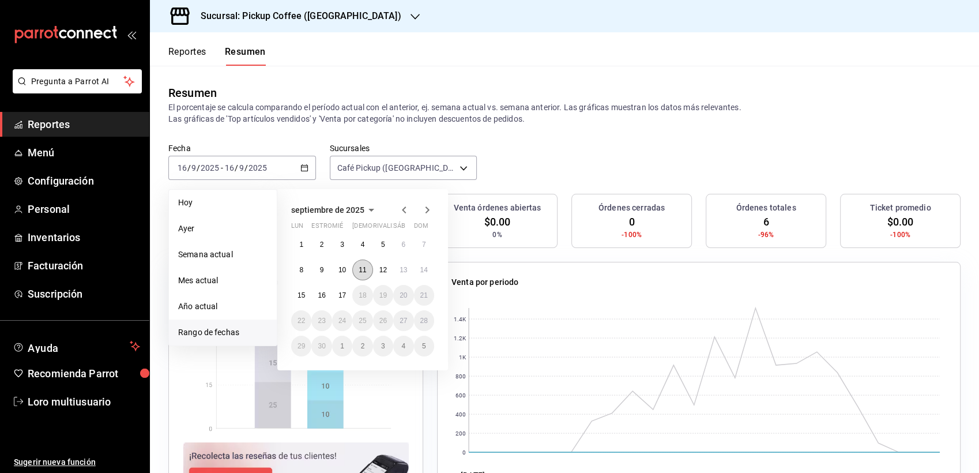
click at [365, 266] on abbr "11" at bounding box center [361, 270] width 7 height 8
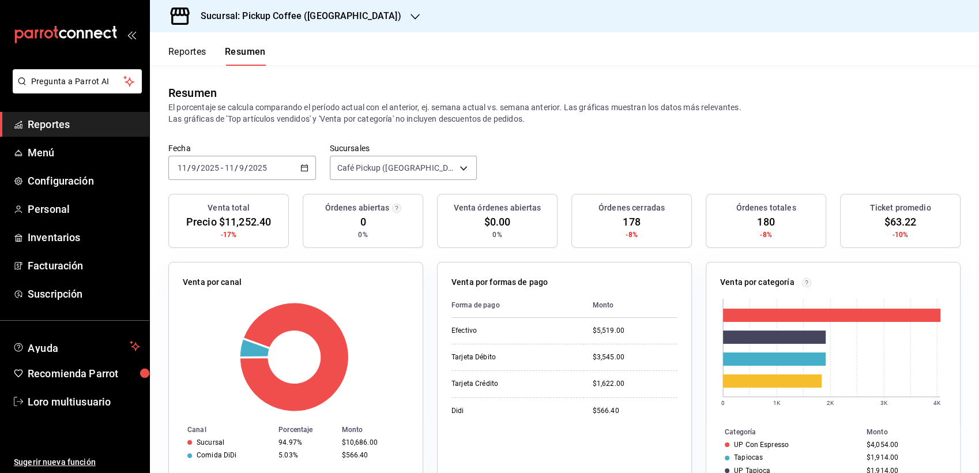
click at [252, 167] on input "2025" at bounding box center [258, 167] width 20 height 9
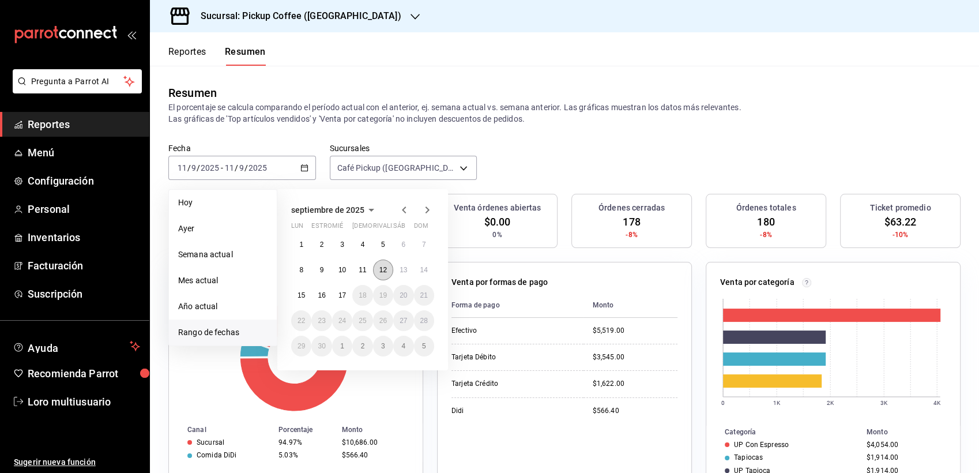
click at [378, 272] on button "12" at bounding box center [383, 269] width 20 height 21
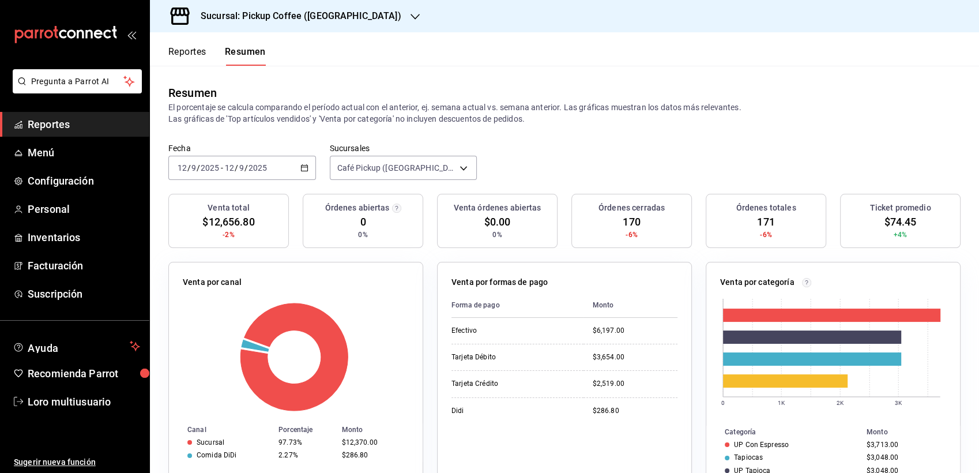
click at [322, 13] on h3 "Sucursal: Pickup Coffee (UNAM)" at bounding box center [296, 16] width 210 height 14
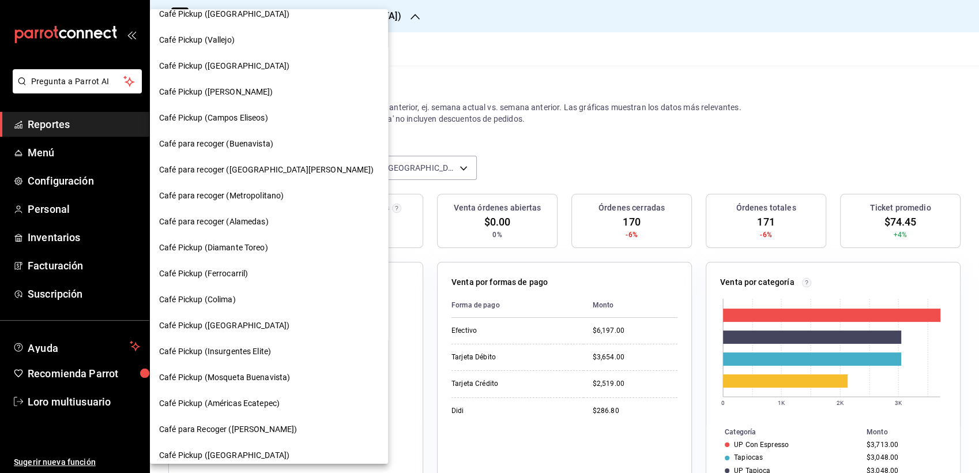
scroll to position [437, 0]
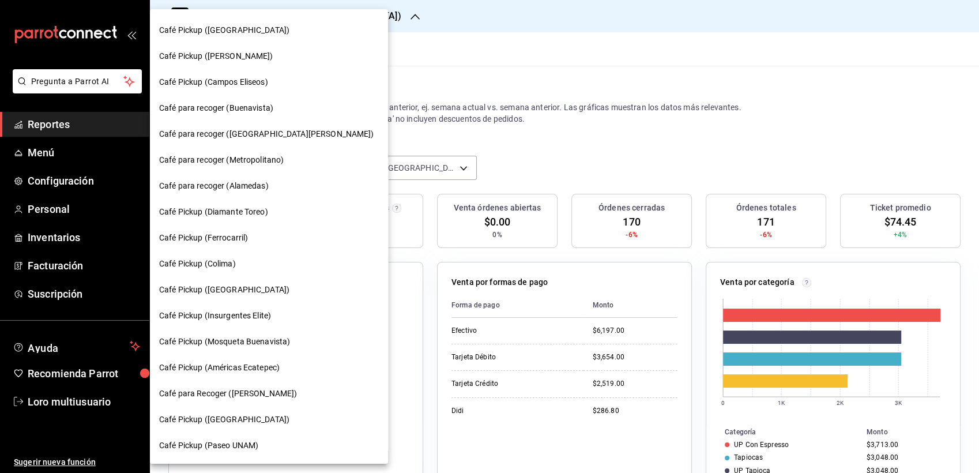
click at [247, 129] on span "Café para recoger ([GEOGRAPHIC_DATA][PERSON_NAME])" at bounding box center [266, 134] width 215 height 12
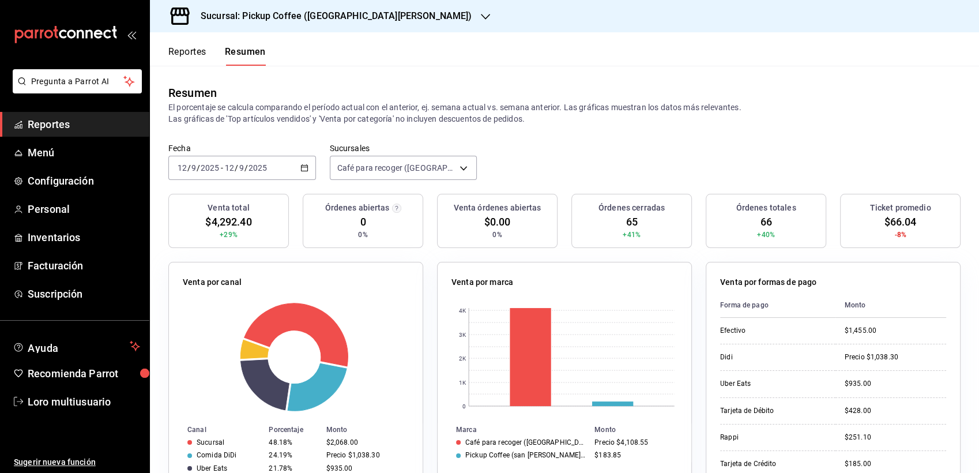
click at [267, 175] on div "2025-09-12 12 / 9 / 2025 - 2025-09-12 12 / 9 / 2025" at bounding box center [242, 168] width 148 height 24
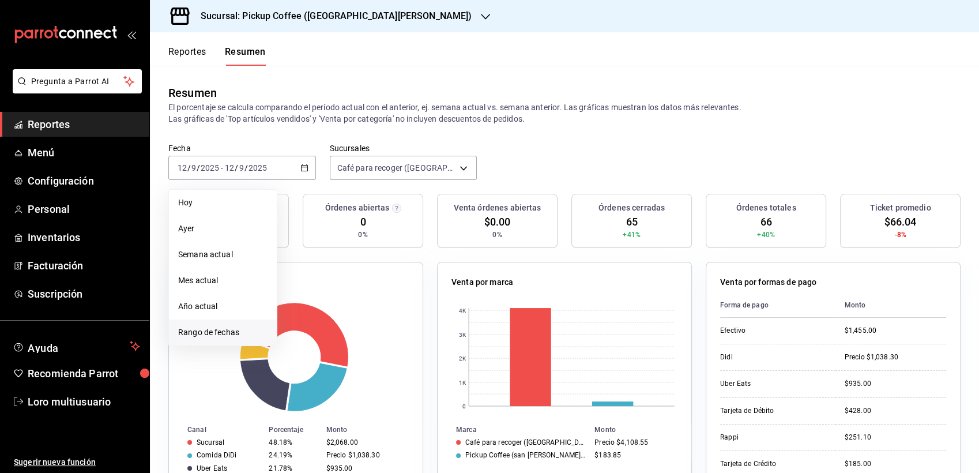
click at [196, 327] on span "Rango de fechas" at bounding box center [222, 332] width 89 height 12
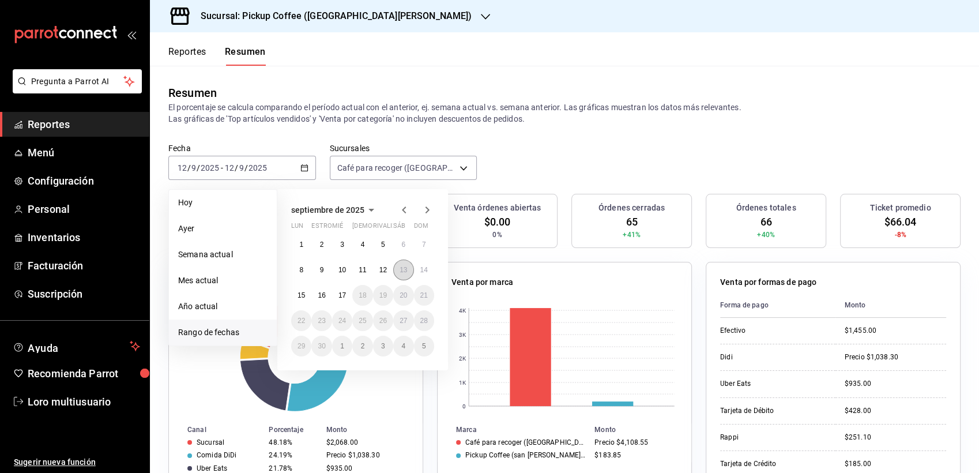
click at [401, 270] on abbr "13" at bounding box center [402, 270] width 7 height 8
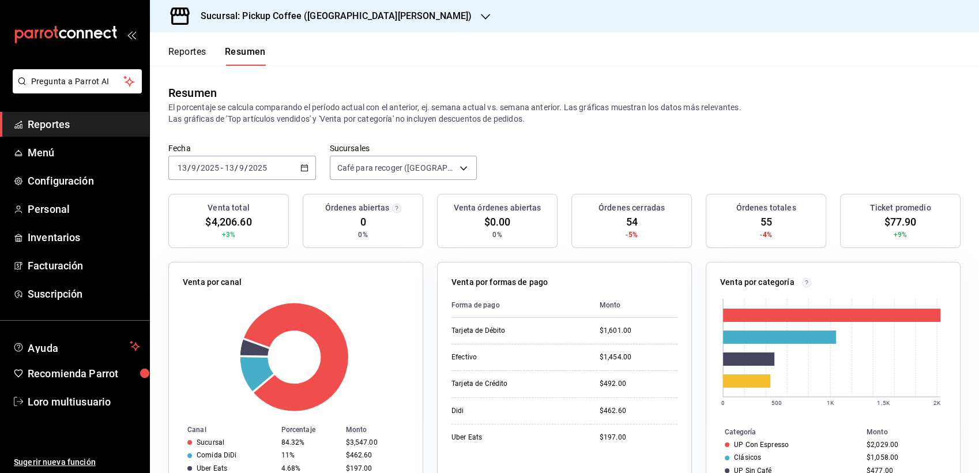
click at [259, 171] on input "2025" at bounding box center [258, 167] width 20 height 9
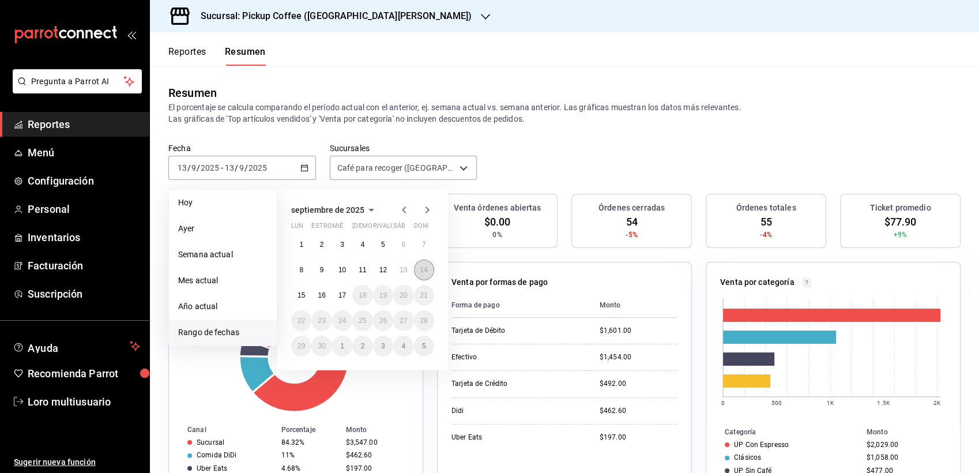
click at [424, 274] on button "14" at bounding box center [424, 269] width 20 height 21
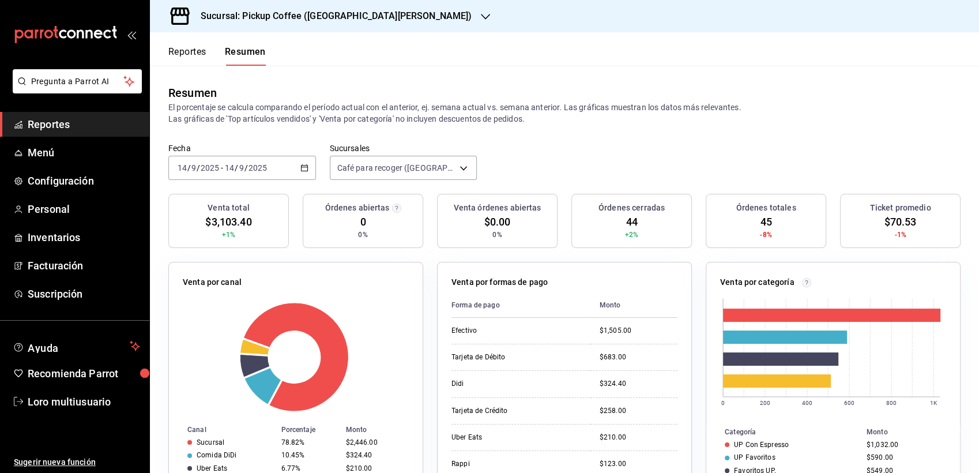
click at [227, 156] on div "[DATE] [DATE] - [DATE] [DATE]" at bounding box center [242, 168] width 148 height 24
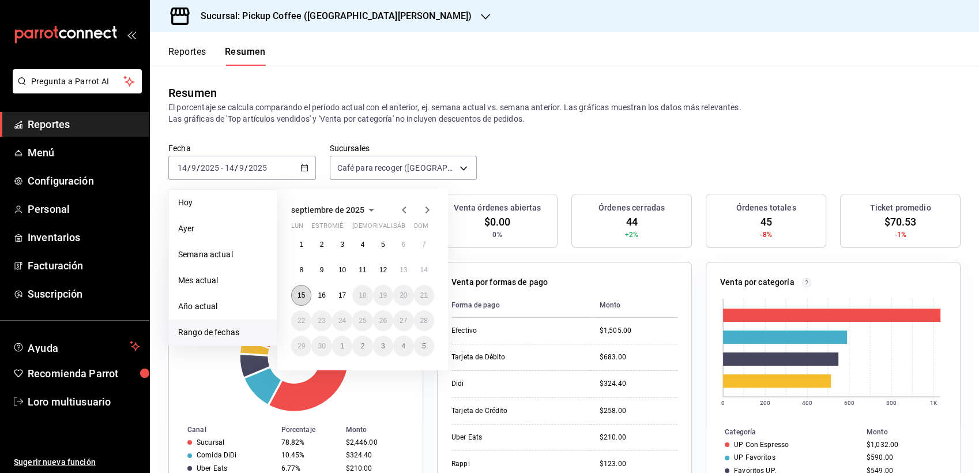
click at [301, 285] on button "15" at bounding box center [301, 295] width 20 height 21
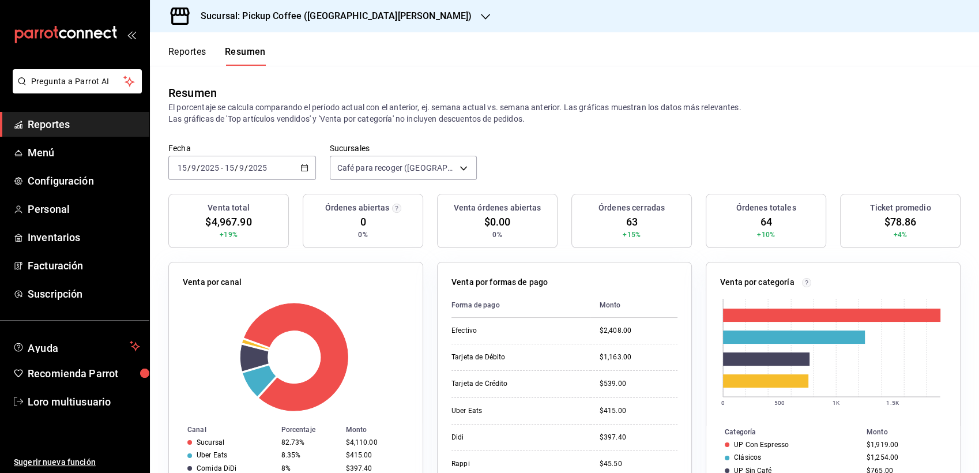
click at [254, 161] on div "[DATE] [DATE] - [DATE] [DATE]" at bounding box center [242, 168] width 148 height 24
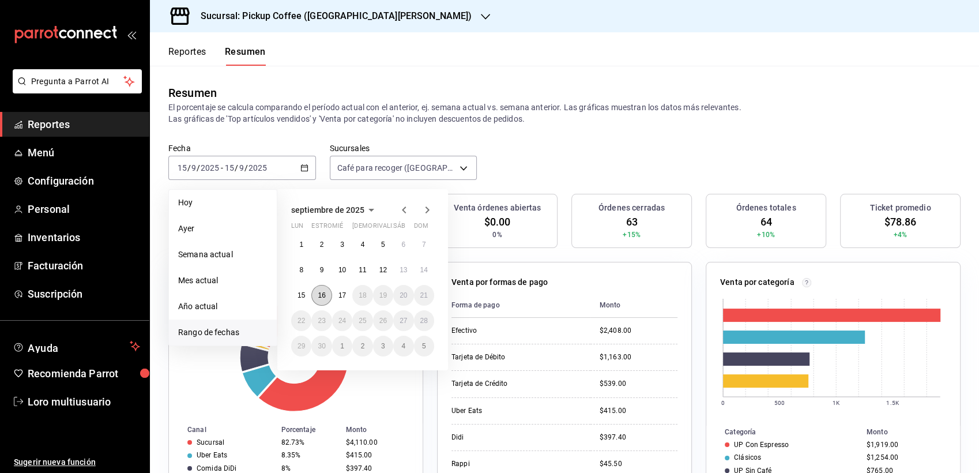
click at [329, 293] on button "16" at bounding box center [321, 295] width 20 height 21
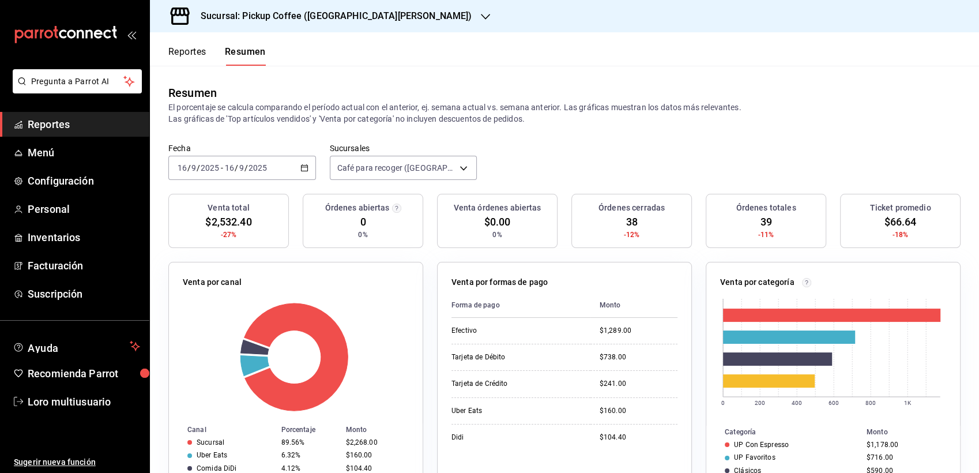
click at [221, 168] on span "-" at bounding box center [222, 167] width 2 height 9
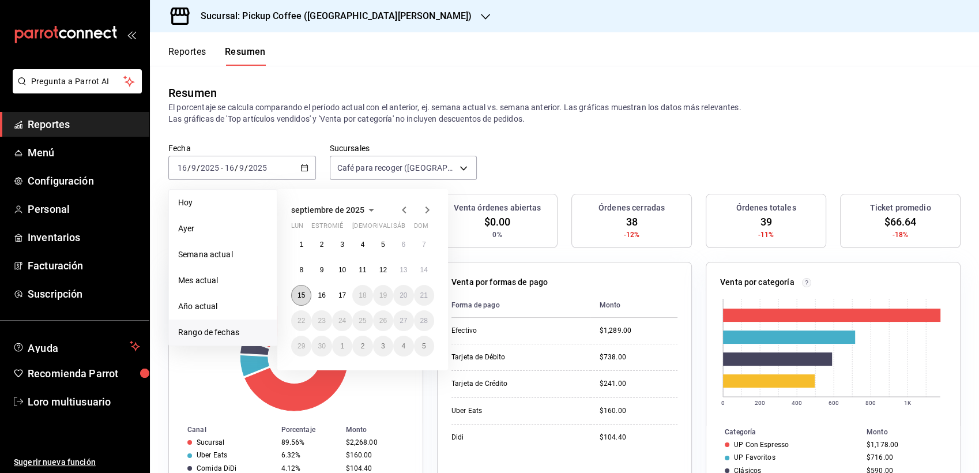
click at [305, 297] on button "15" at bounding box center [301, 295] width 20 height 21
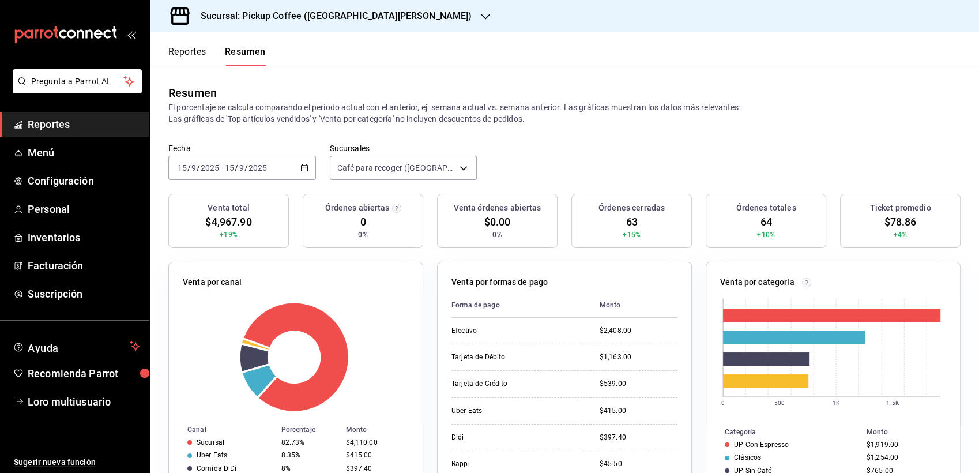
click at [330, 17] on h3 "Sucursal: Pickup Coffee (San Jerónimo)" at bounding box center [331, 16] width 280 height 14
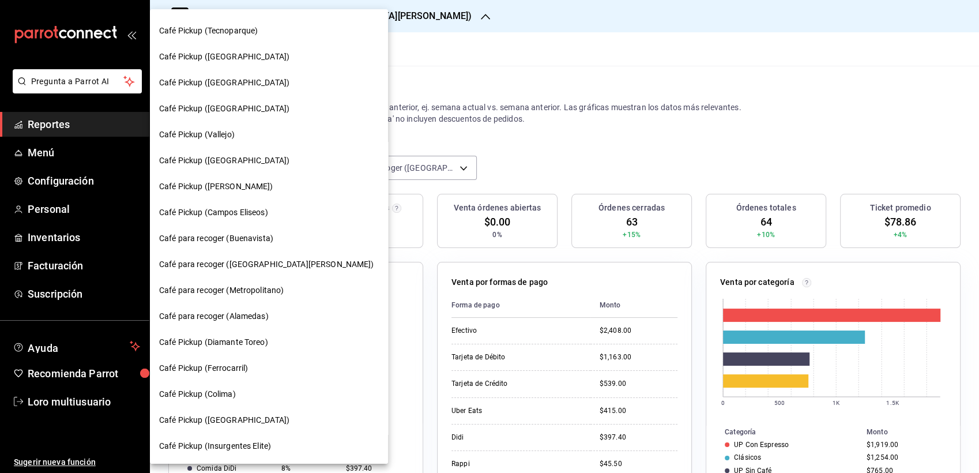
scroll to position [540, 0]
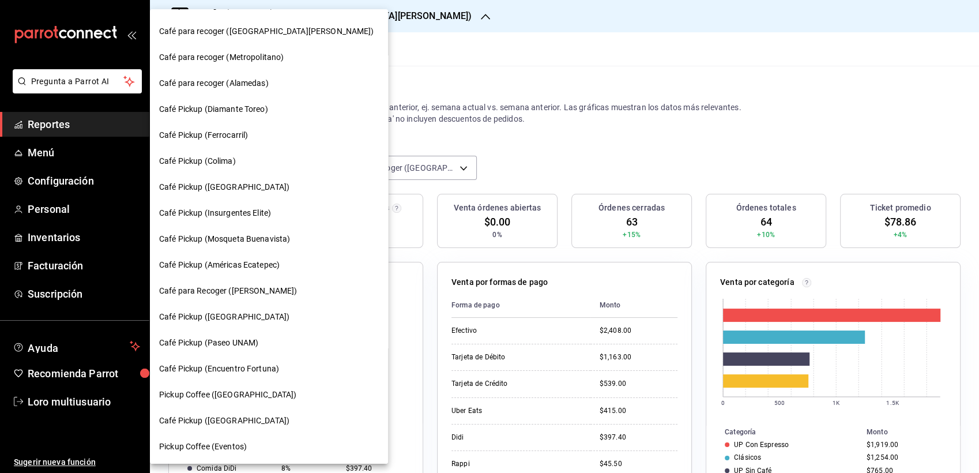
click at [225, 349] on div "Café Pickup (Paseo UNAM)" at bounding box center [269, 343] width 238 height 26
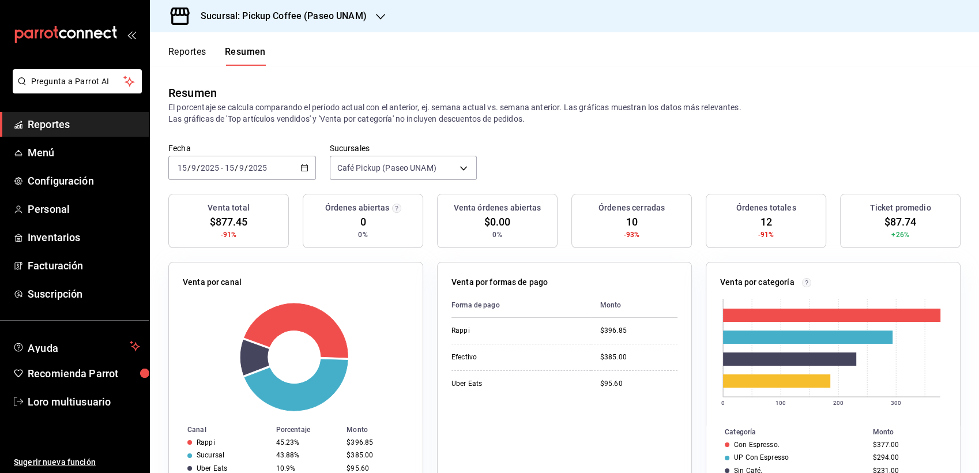
click at [251, 169] on input "2025" at bounding box center [258, 167] width 20 height 9
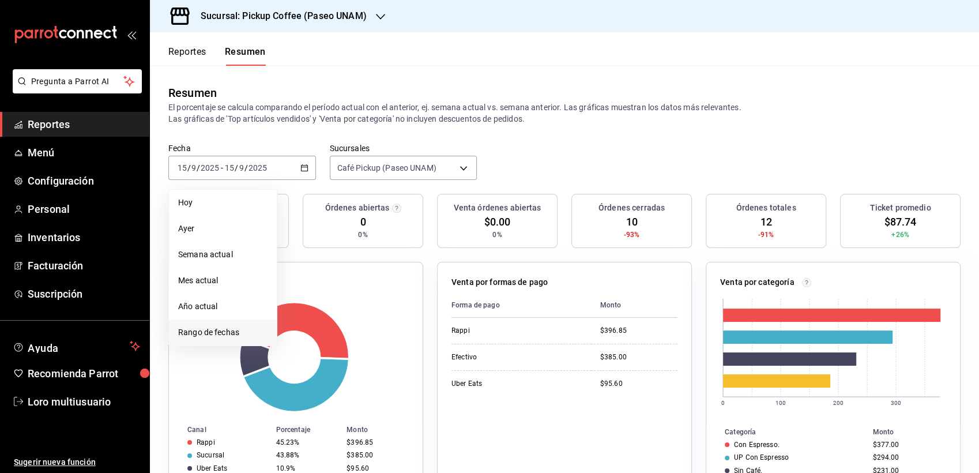
click at [221, 330] on span "Rango de fechas" at bounding box center [222, 332] width 89 height 12
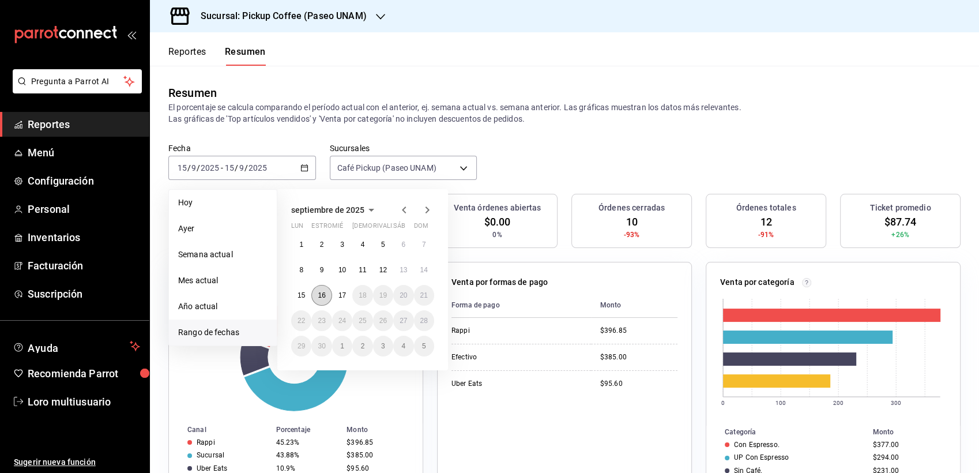
click at [323, 302] on button "16" at bounding box center [321, 295] width 20 height 21
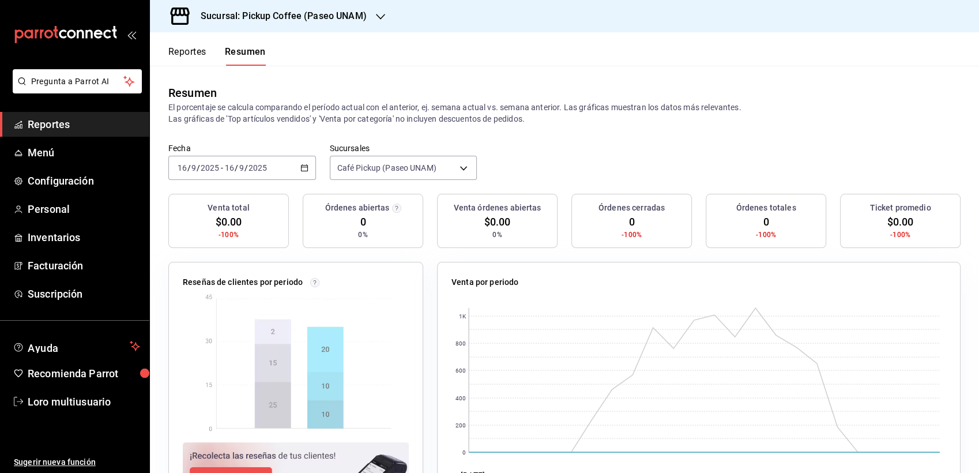
click at [324, 13] on h3 "Sucursal: Pickup Coffee (Paseo UNAM)" at bounding box center [278, 16] width 175 height 14
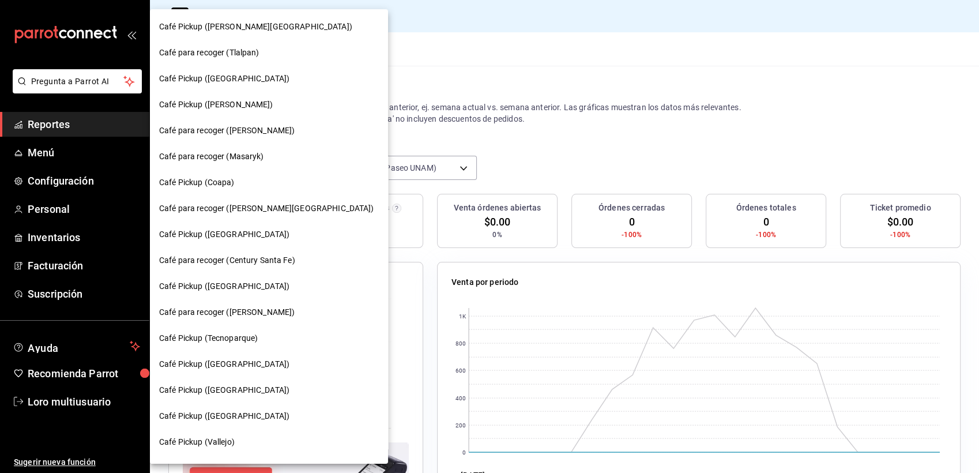
click at [239, 106] on span "Café Pickup ([PERSON_NAME])" at bounding box center [216, 105] width 114 height 12
